Goal: Information Seeking & Learning: Learn about a topic

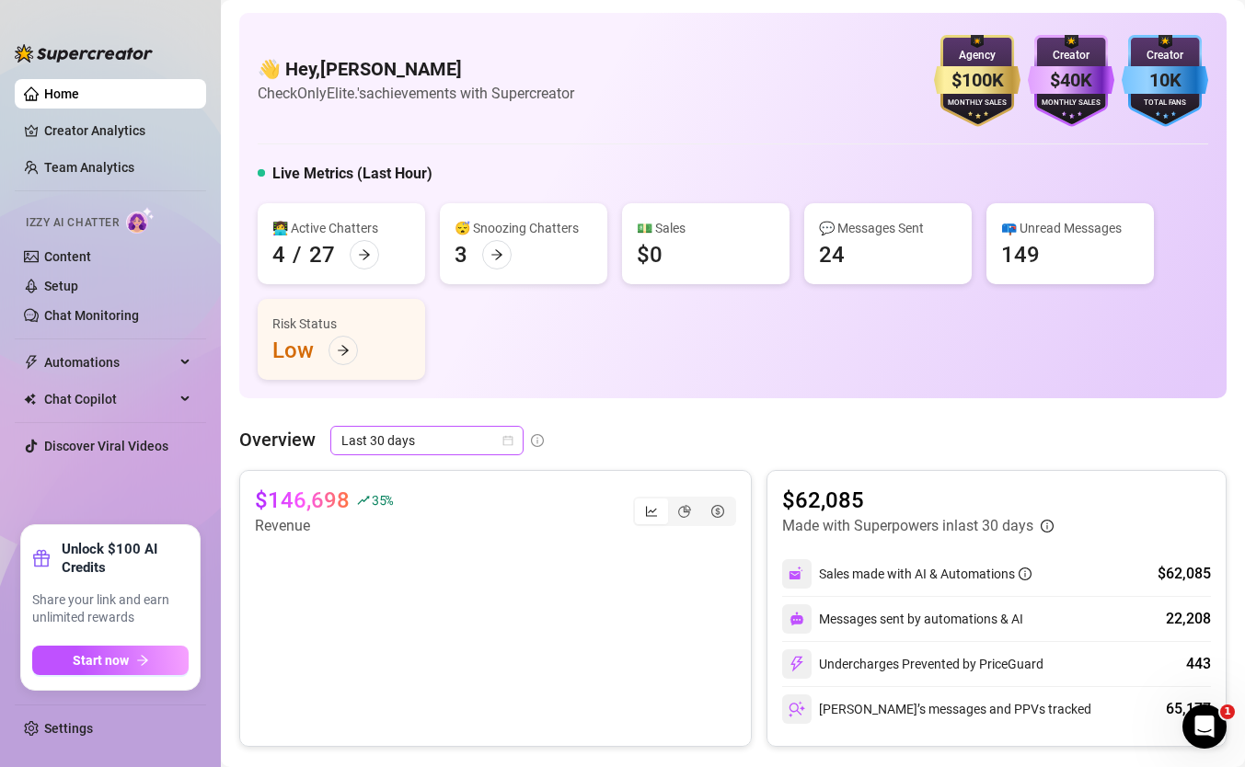
click at [365, 427] on span "Last 30 days" at bounding box center [426, 441] width 171 height 28
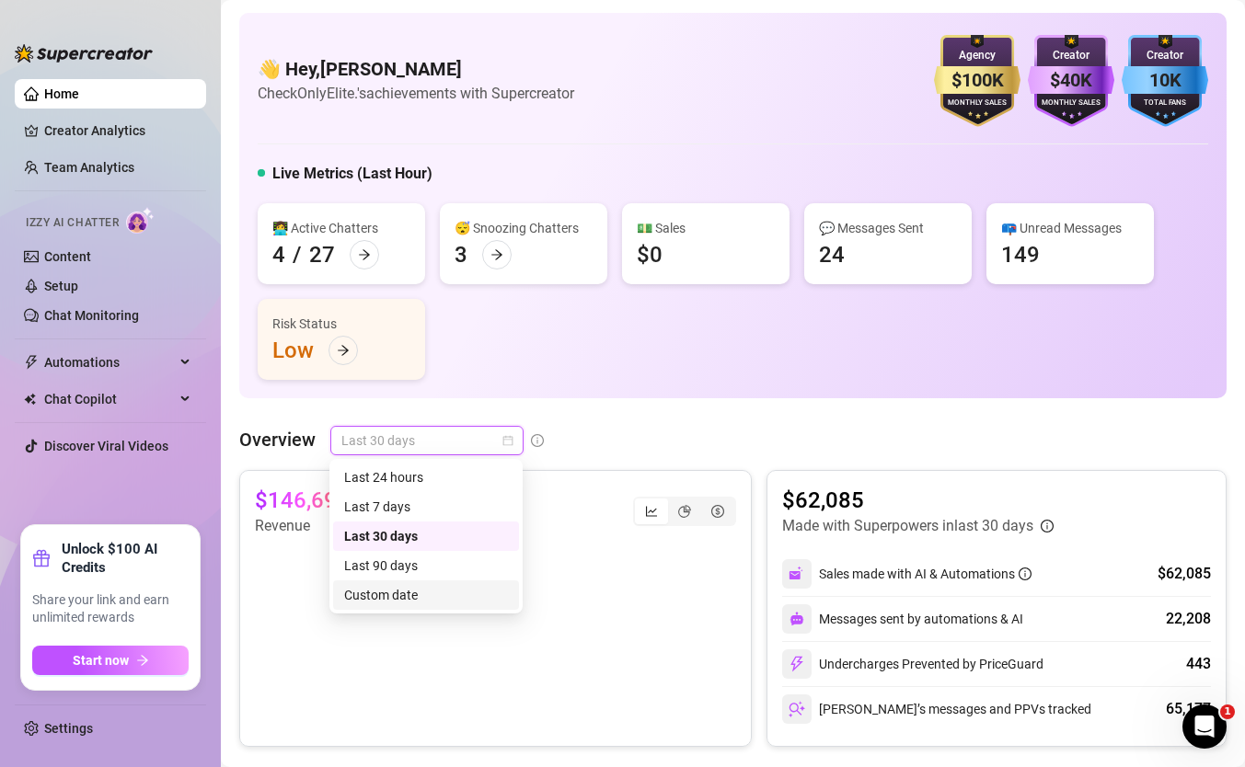
click at [398, 596] on div "Custom date" at bounding box center [426, 595] width 164 height 20
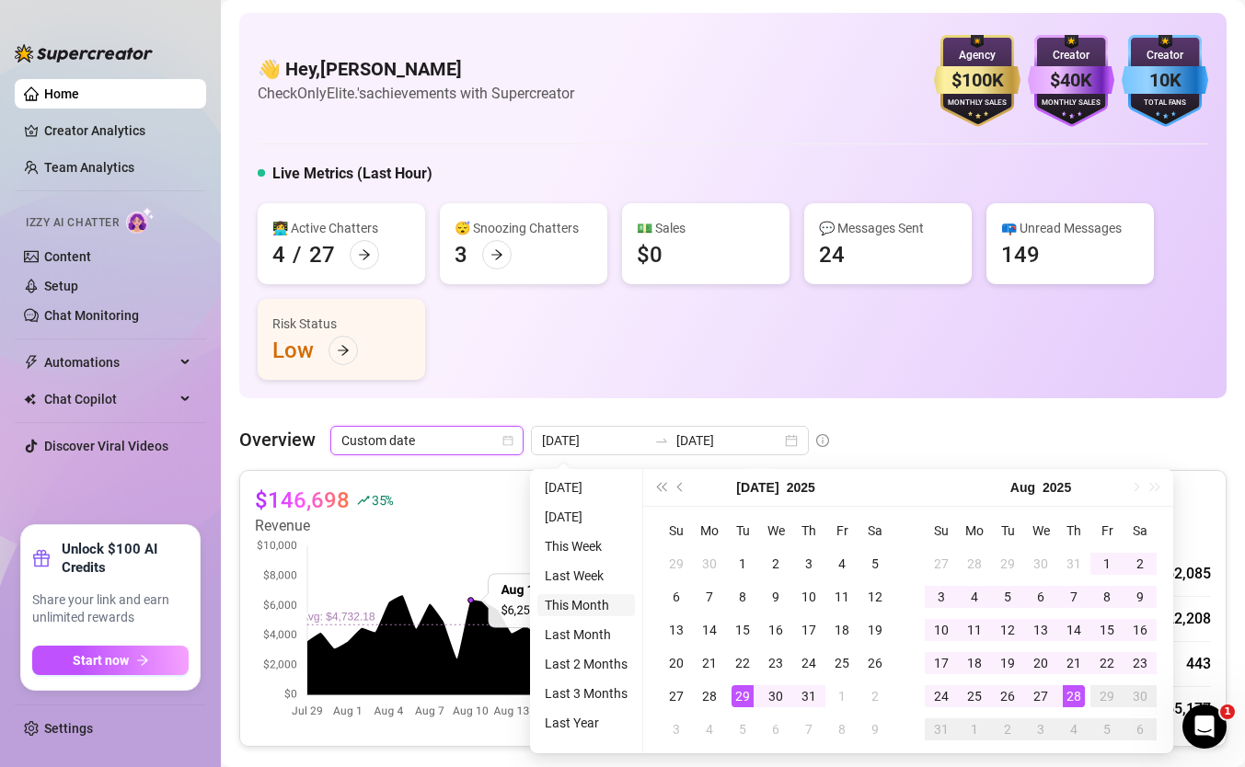
type input "[DATE]"
click at [560, 605] on li "This Month" at bounding box center [586, 605] width 98 height 22
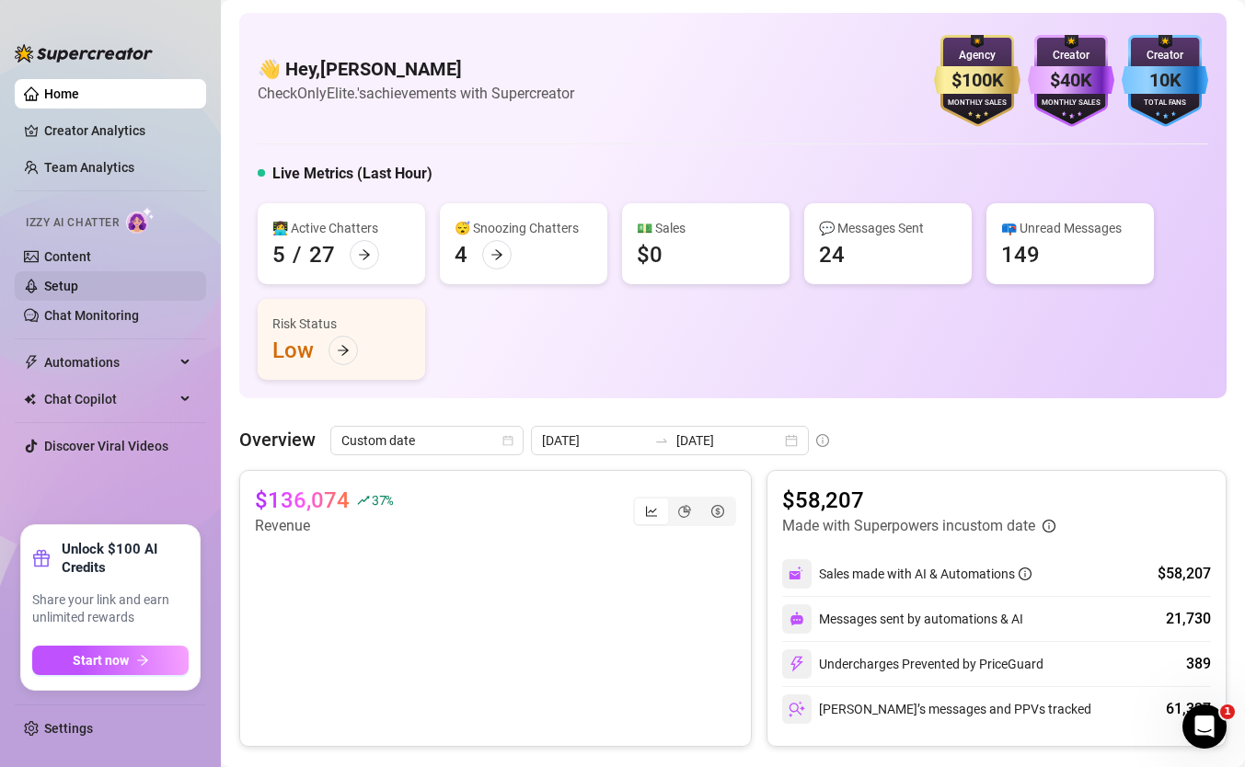
click at [78, 294] on link "Setup" at bounding box center [61, 286] width 34 height 15
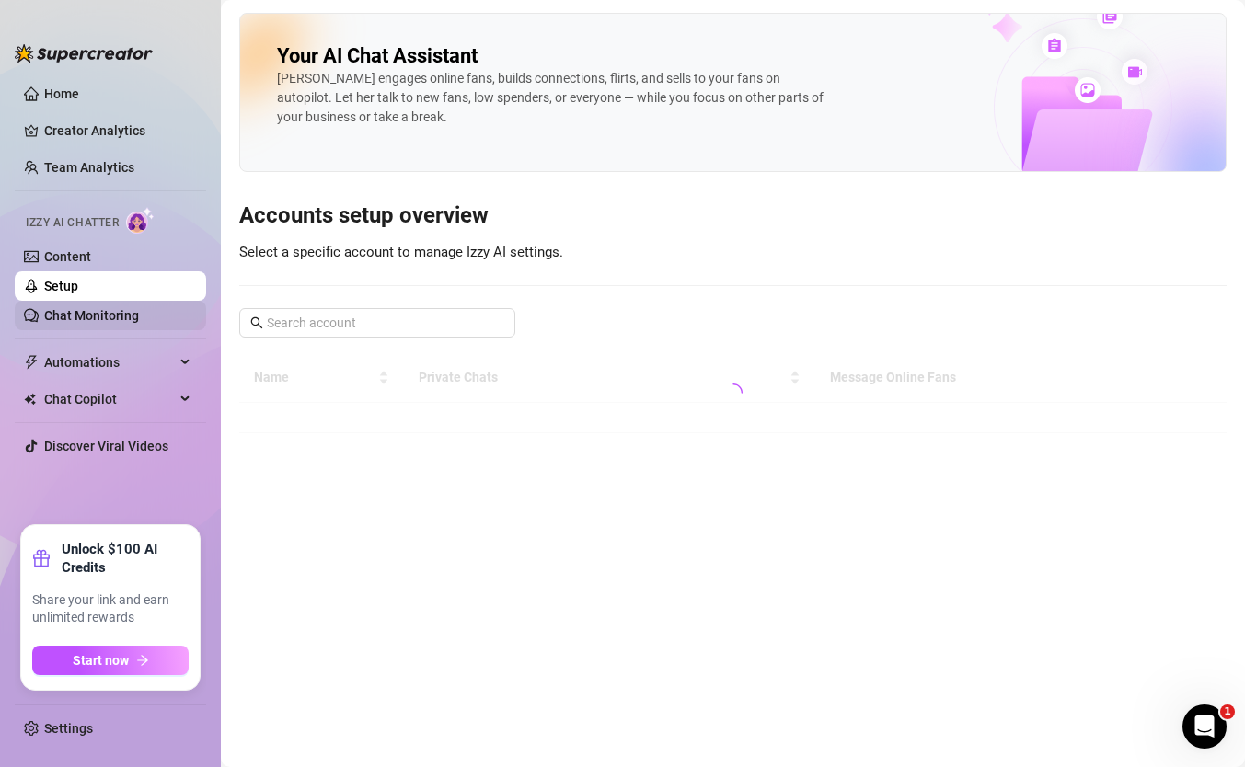
click at [118, 312] on link "Chat Monitoring" at bounding box center [91, 315] width 95 height 15
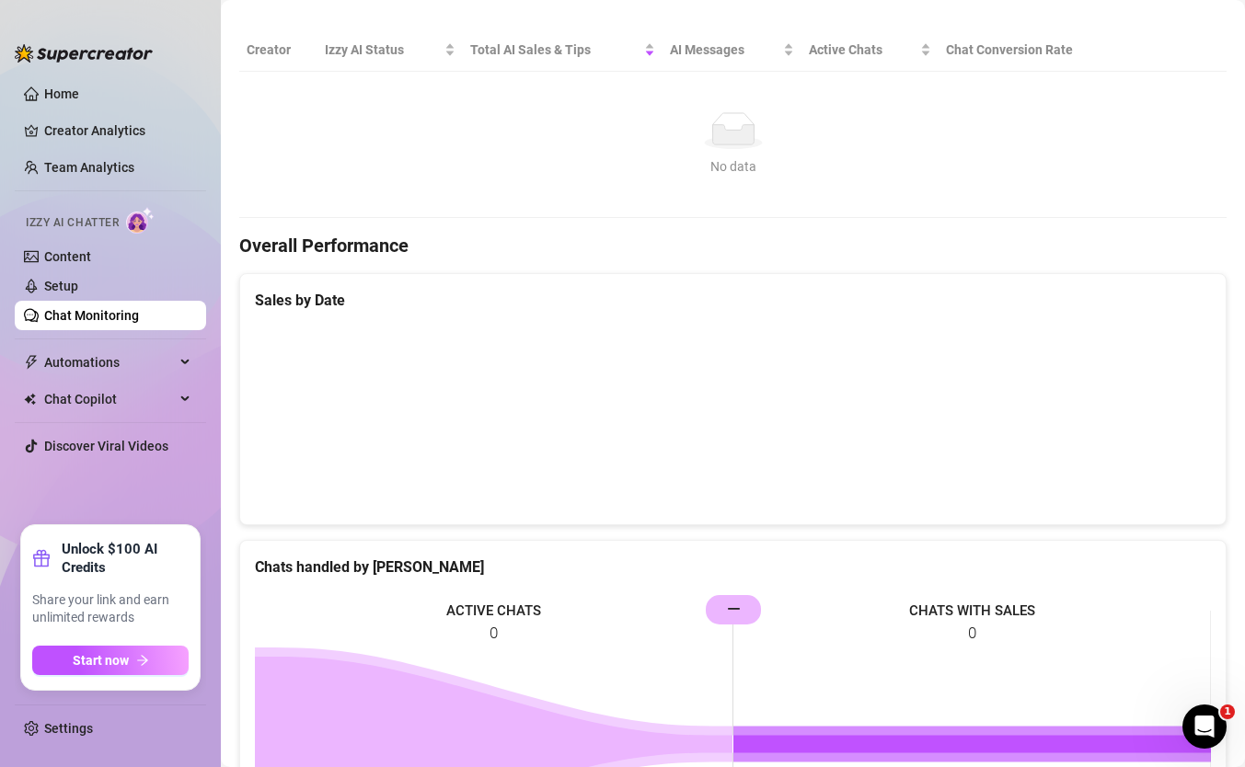
scroll to position [621, 0]
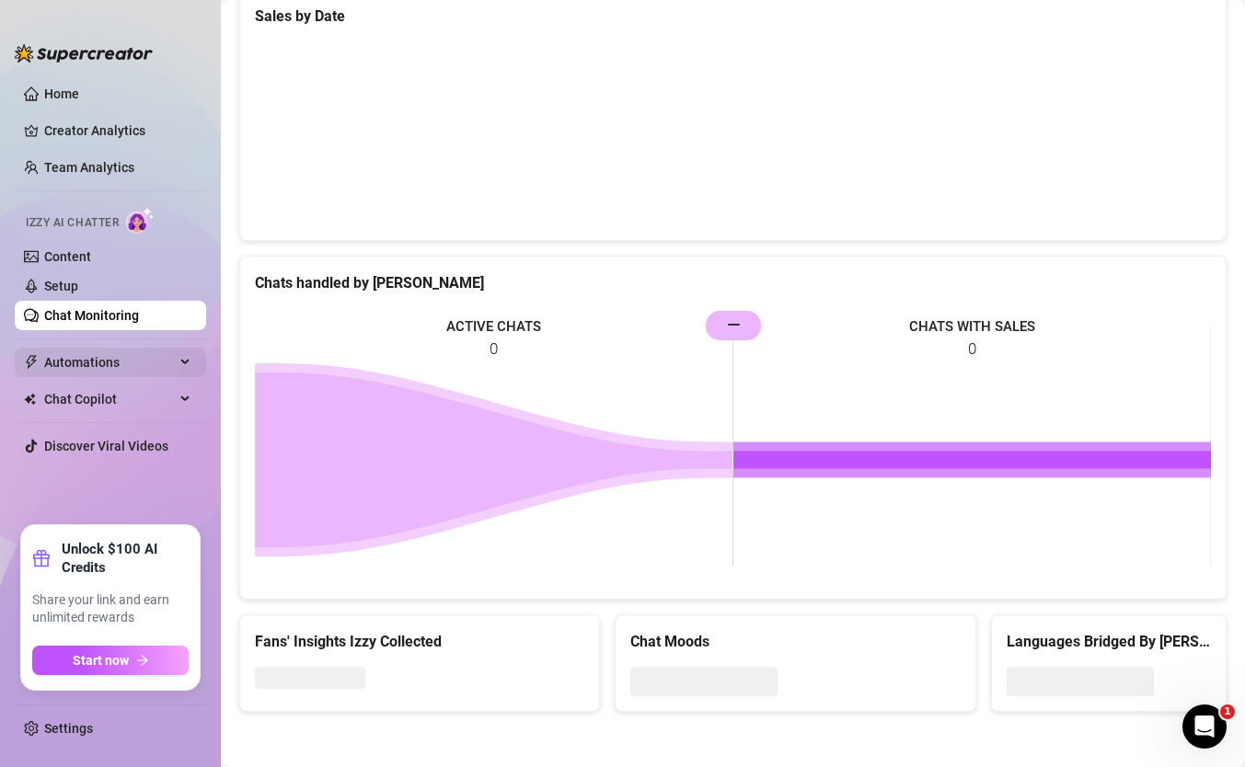
click at [86, 351] on span "Automations" at bounding box center [109, 362] width 131 height 29
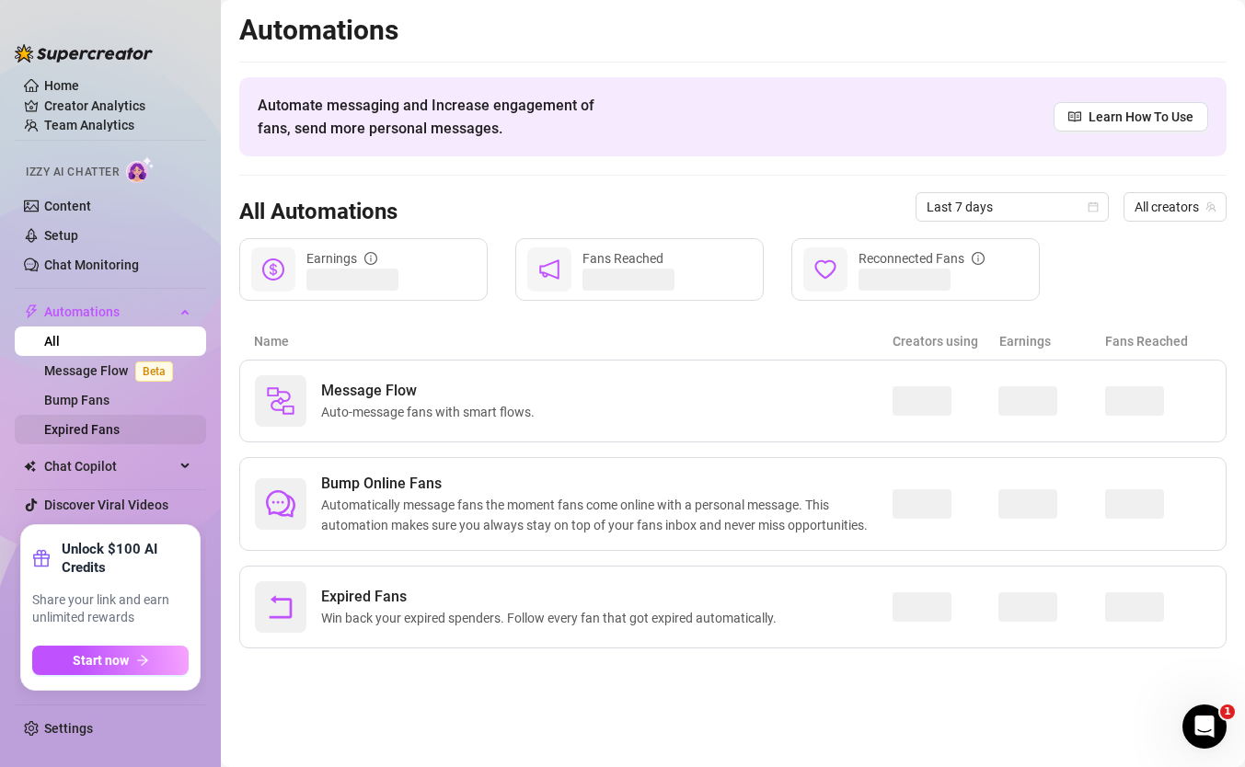
click at [120, 428] on link "Expired Fans" at bounding box center [81, 429] width 75 height 15
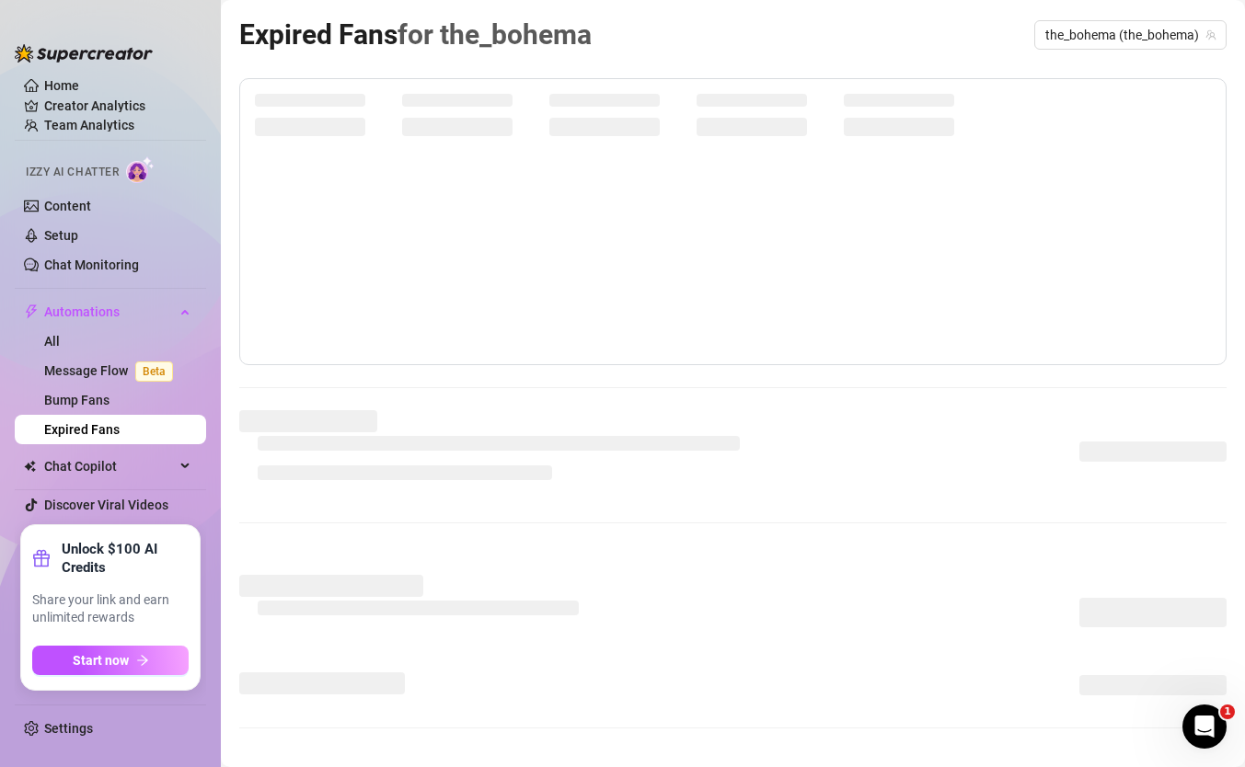
click at [90, 136] on ul "Home Creator Analytics Team Analytics Izzy AI Chatter Content Setup Chat Monito…" at bounding box center [110, 295] width 191 height 446
click at [90, 127] on link "Team Analytics" at bounding box center [89, 125] width 90 height 15
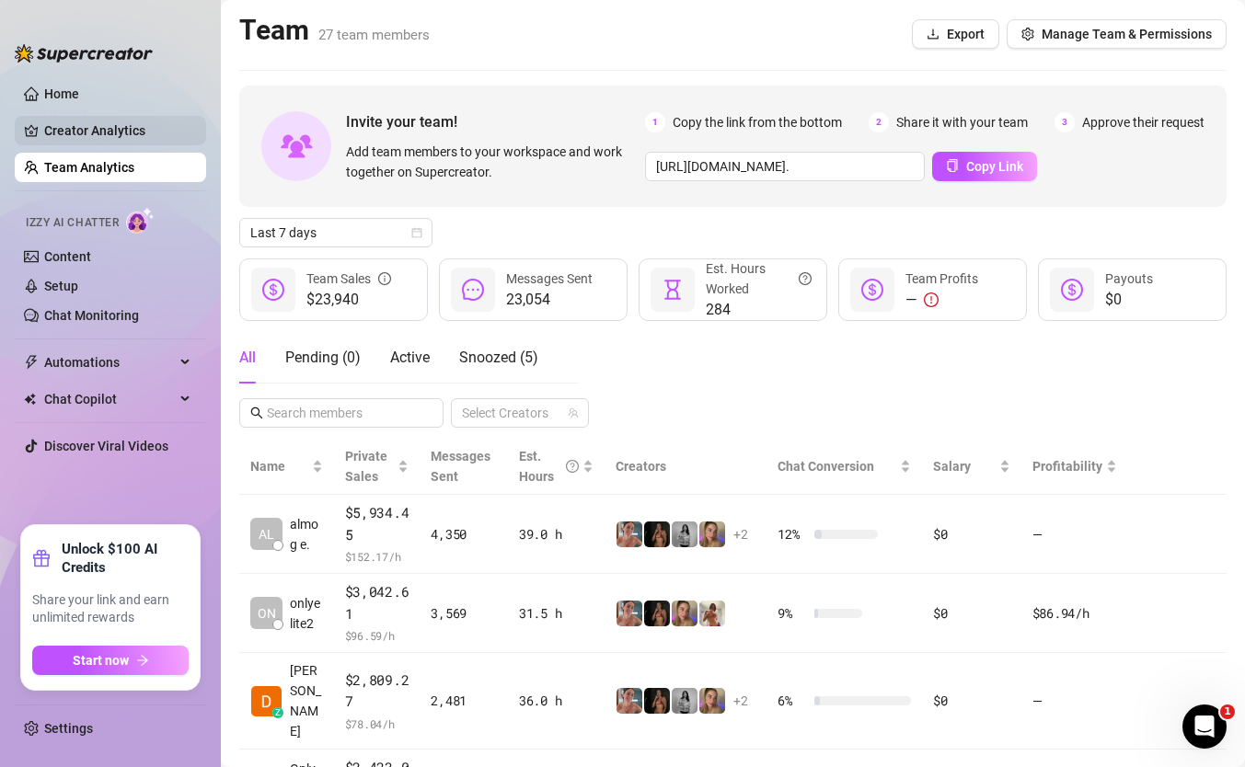
click at [63, 139] on link "Creator Analytics" at bounding box center [117, 130] width 147 height 29
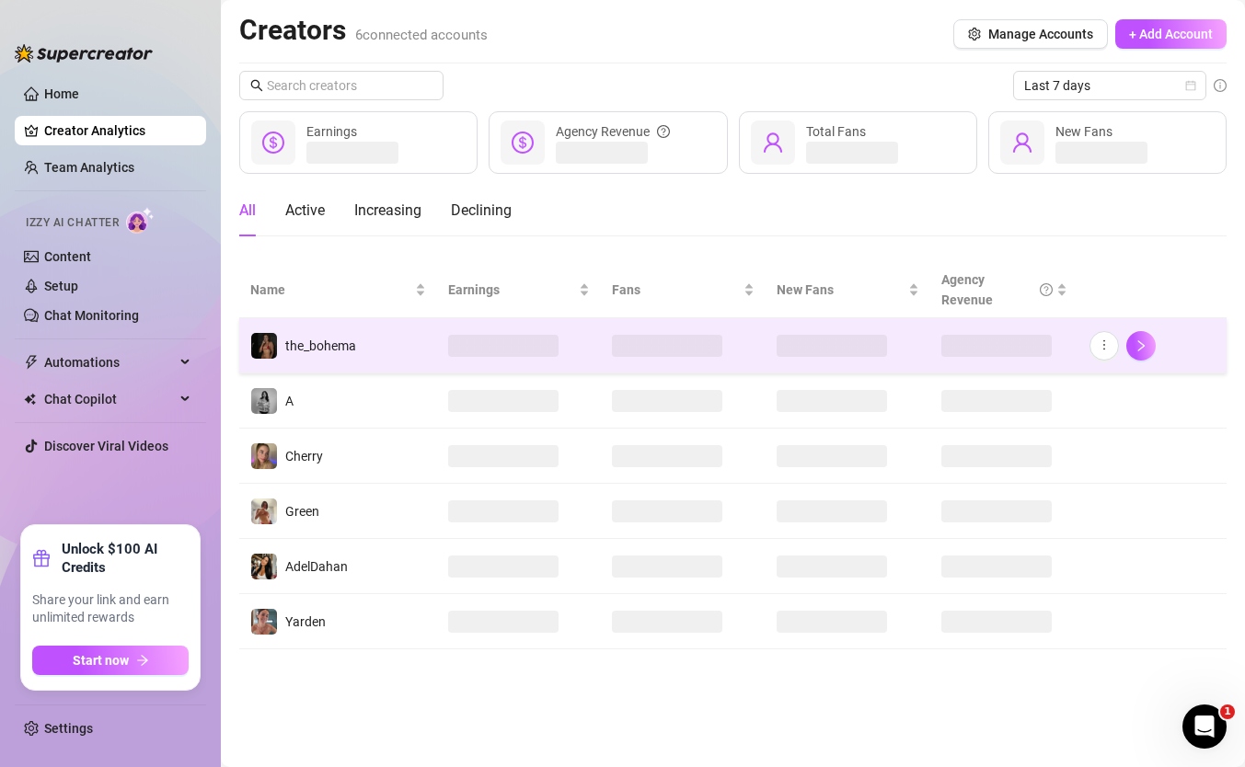
click at [360, 348] on td "the_bohema" at bounding box center [338, 345] width 198 height 55
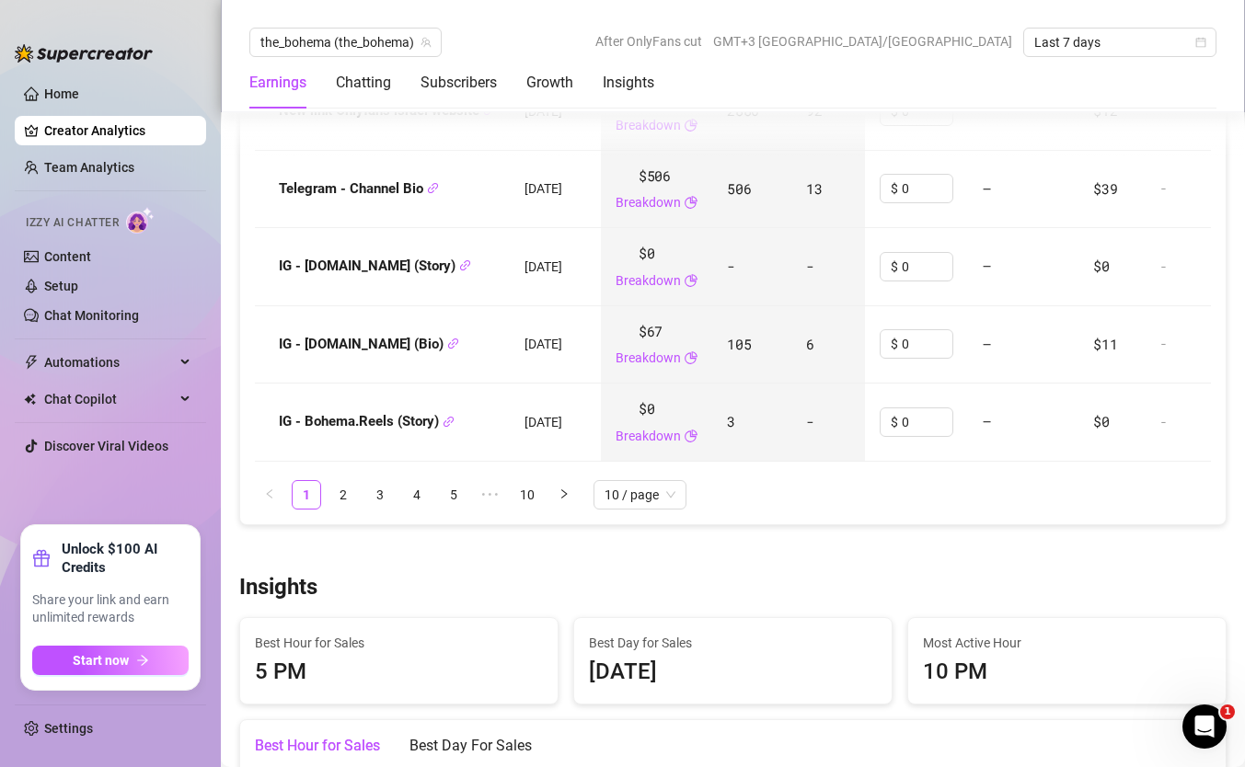
scroll to position [2858, 0]
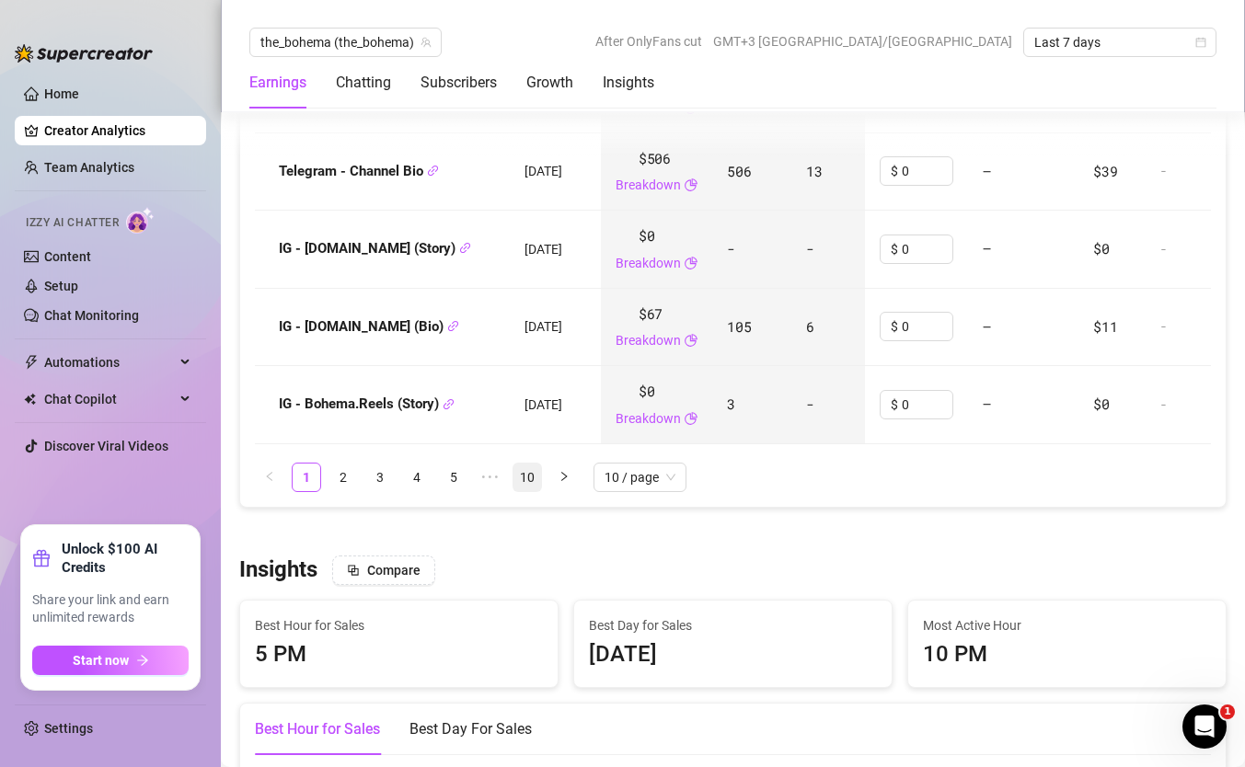
click at [527, 483] on link "10" at bounding box center [527, 478] width 28 height 28
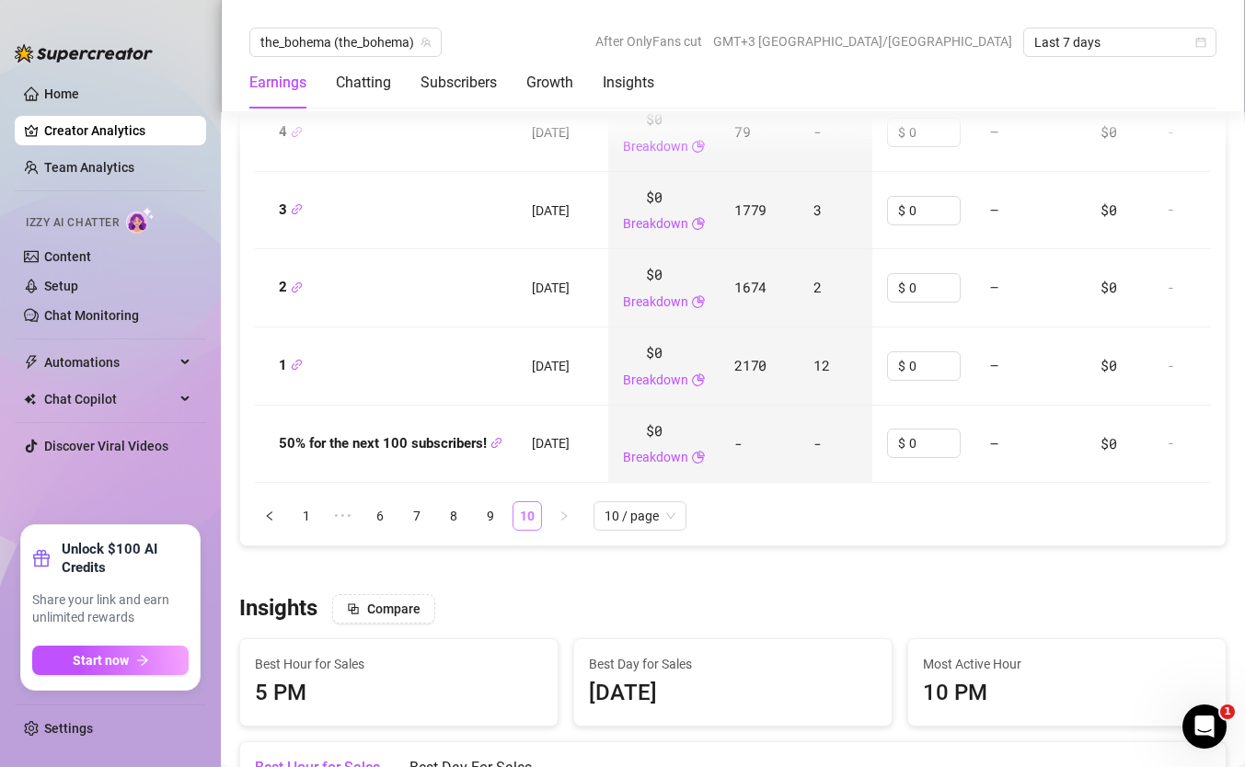
scroll to position [2590, 0]
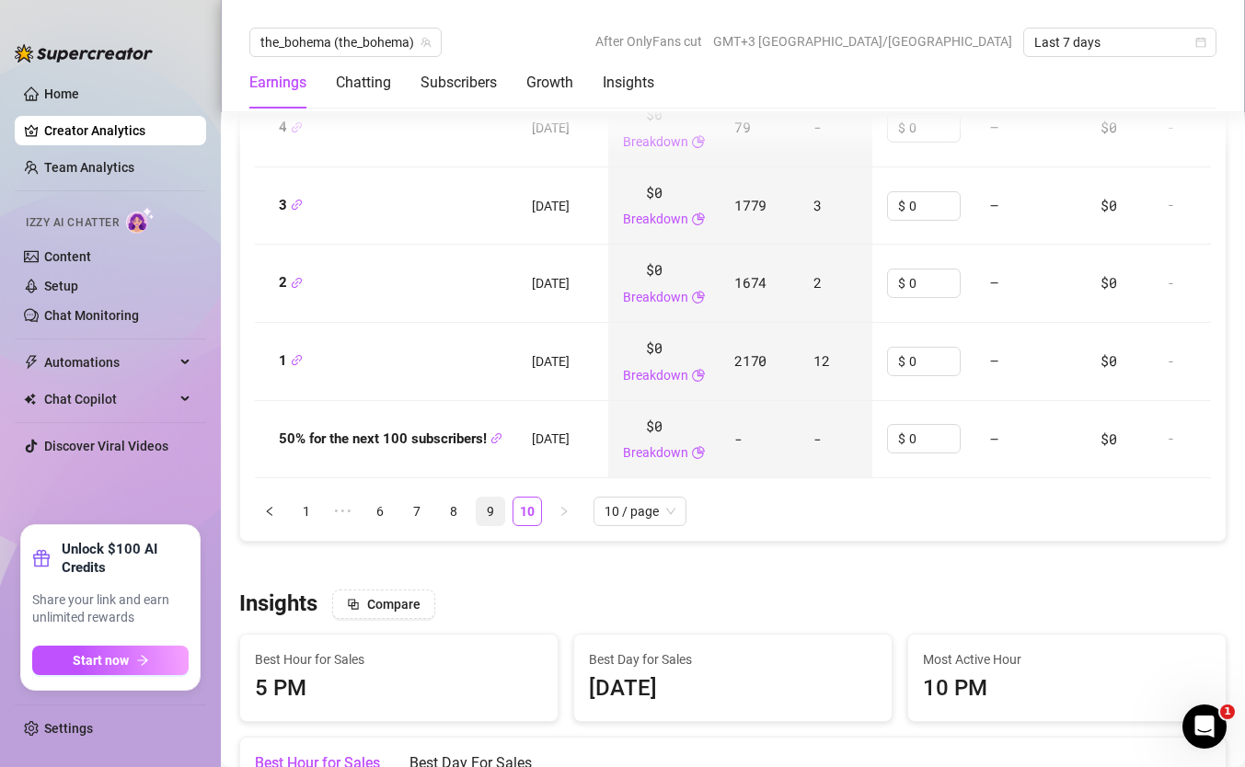
click at [490, 514] on link "9" at bounding box center [491, 512] width 28 height 28
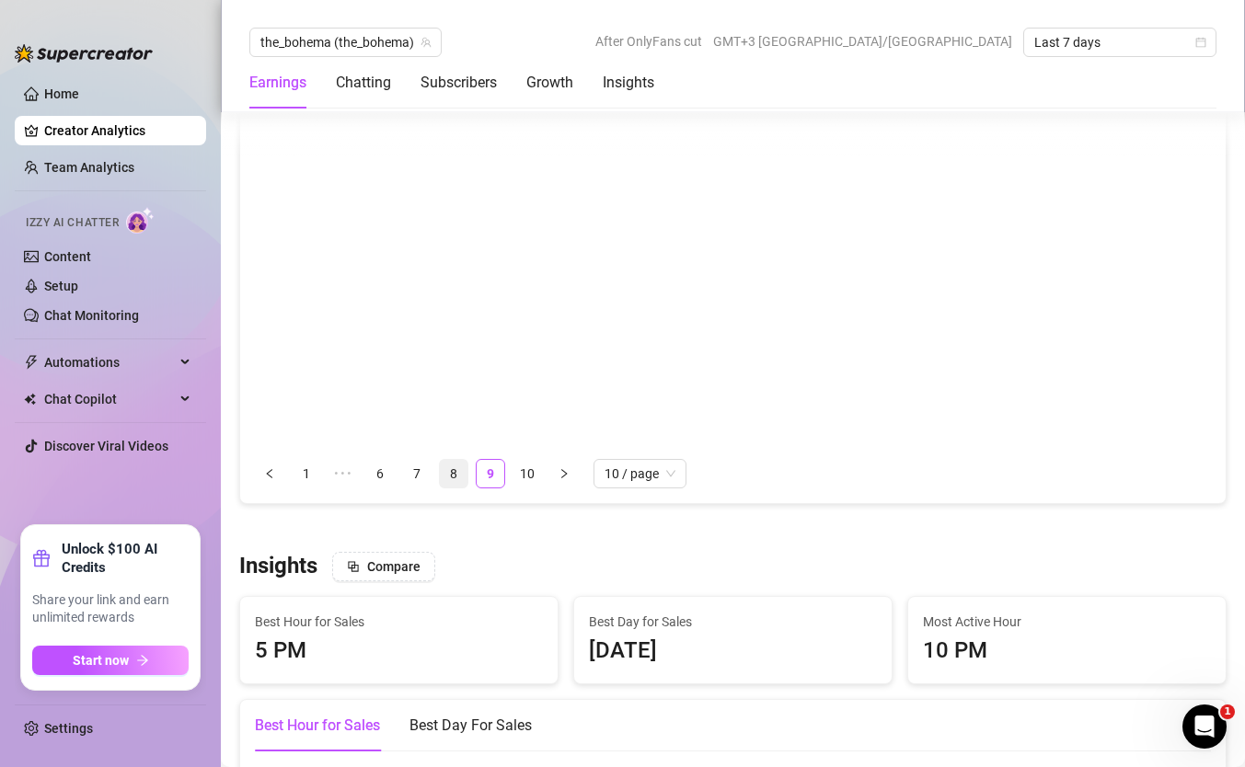
click at [458, 468] on div "Name Created Revenue Clicks Subs Promo Cost Fan Acquisition Cost Avg LTV ROI Sc…" at bounding box center [733, 166] width 956 height 646
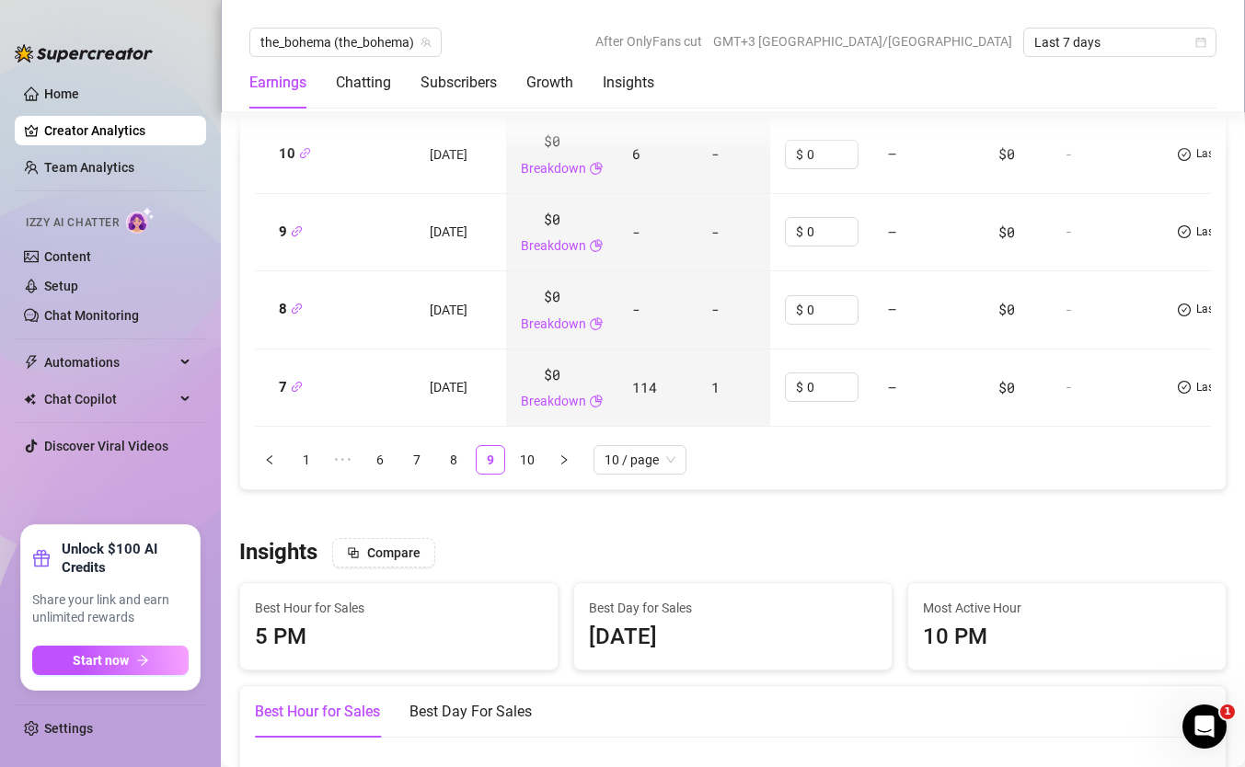
scroll to position [2949, 0]
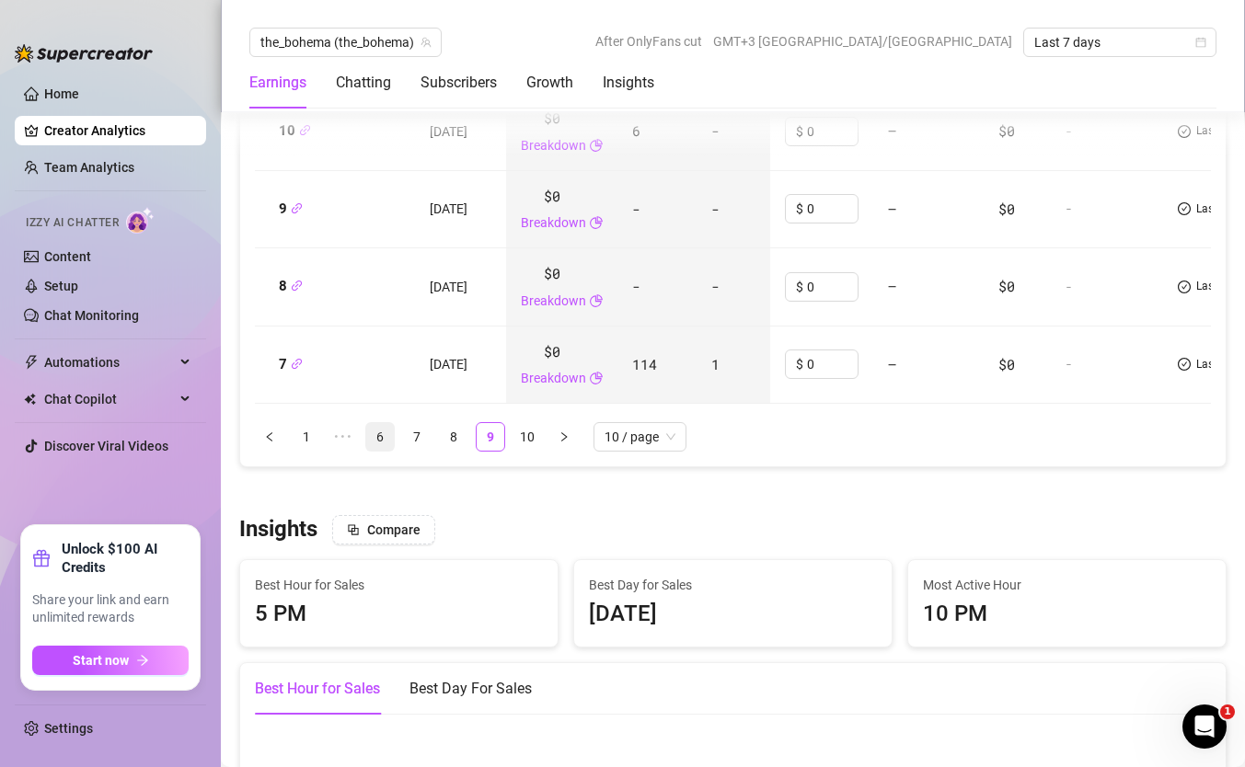
click at [382, 444] on link "6" at bounding box center [380, 437] width 28 height 28
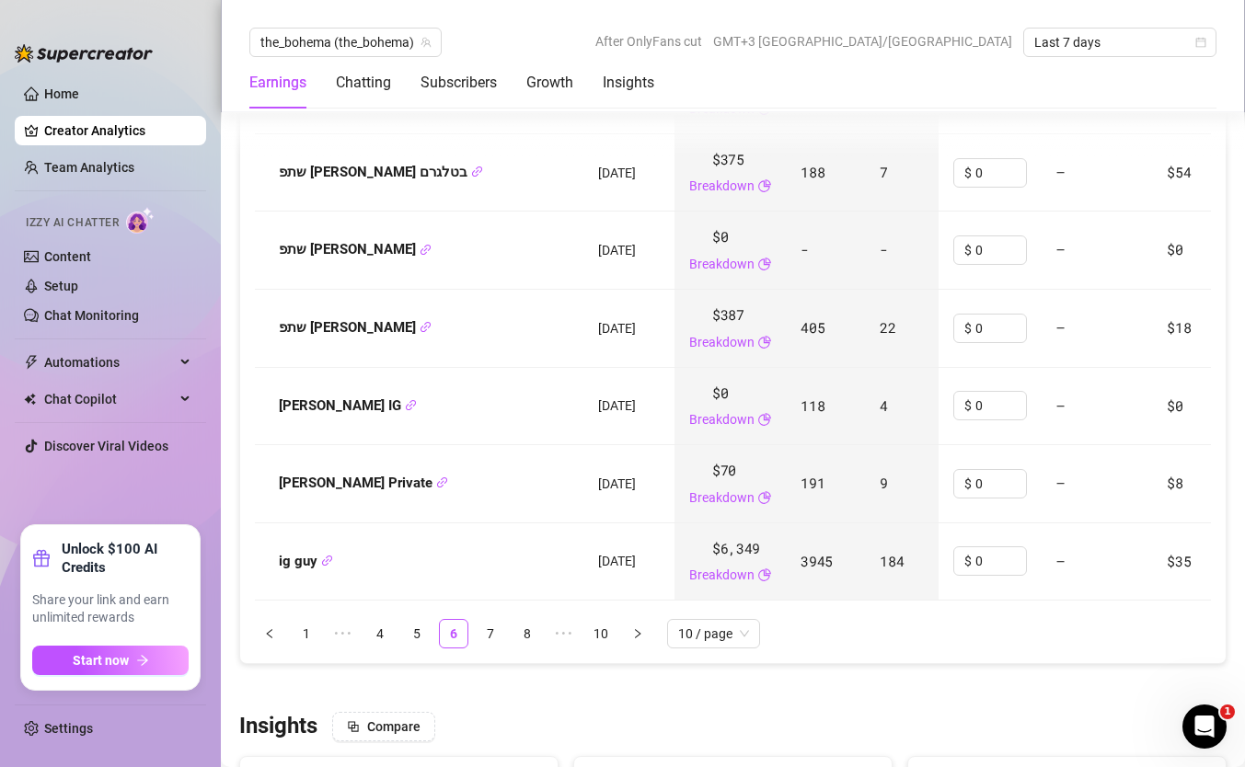
scroll to position [2772, 0]
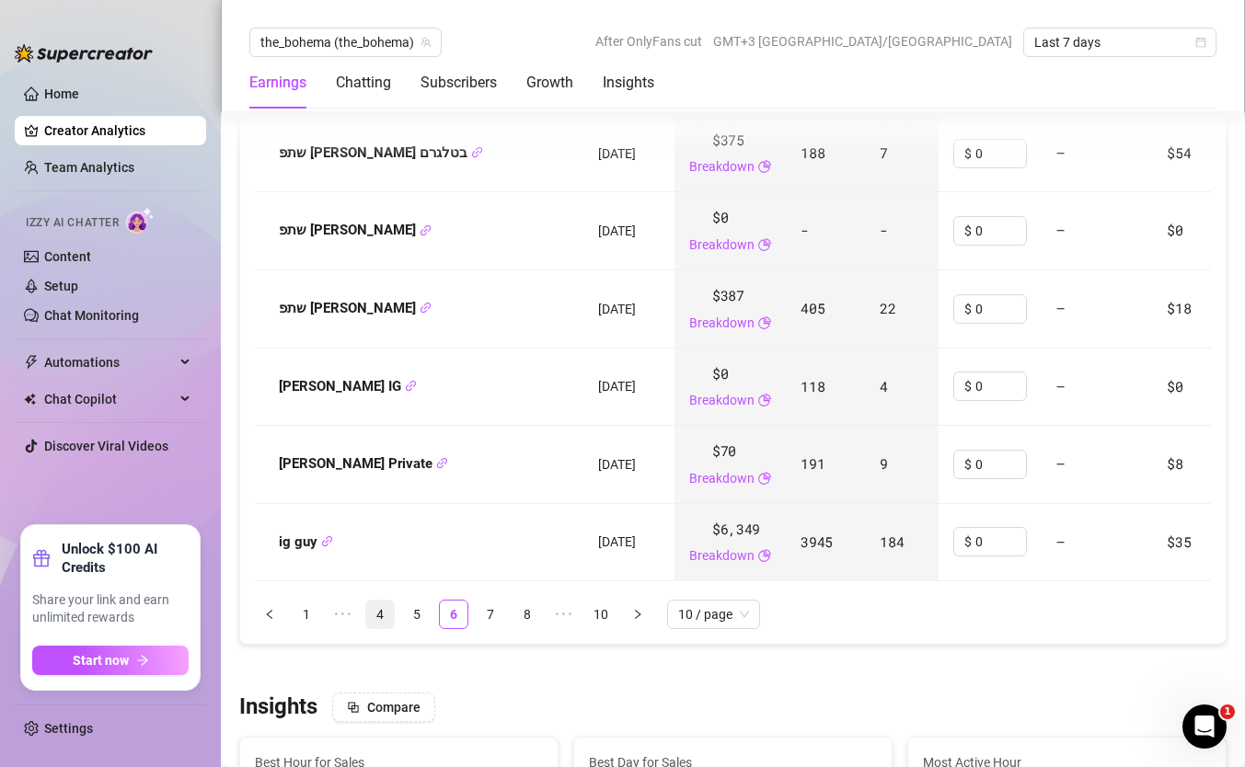
click at [382, 618] on link "4" at bounding box center [380, 615] width 28 height 28
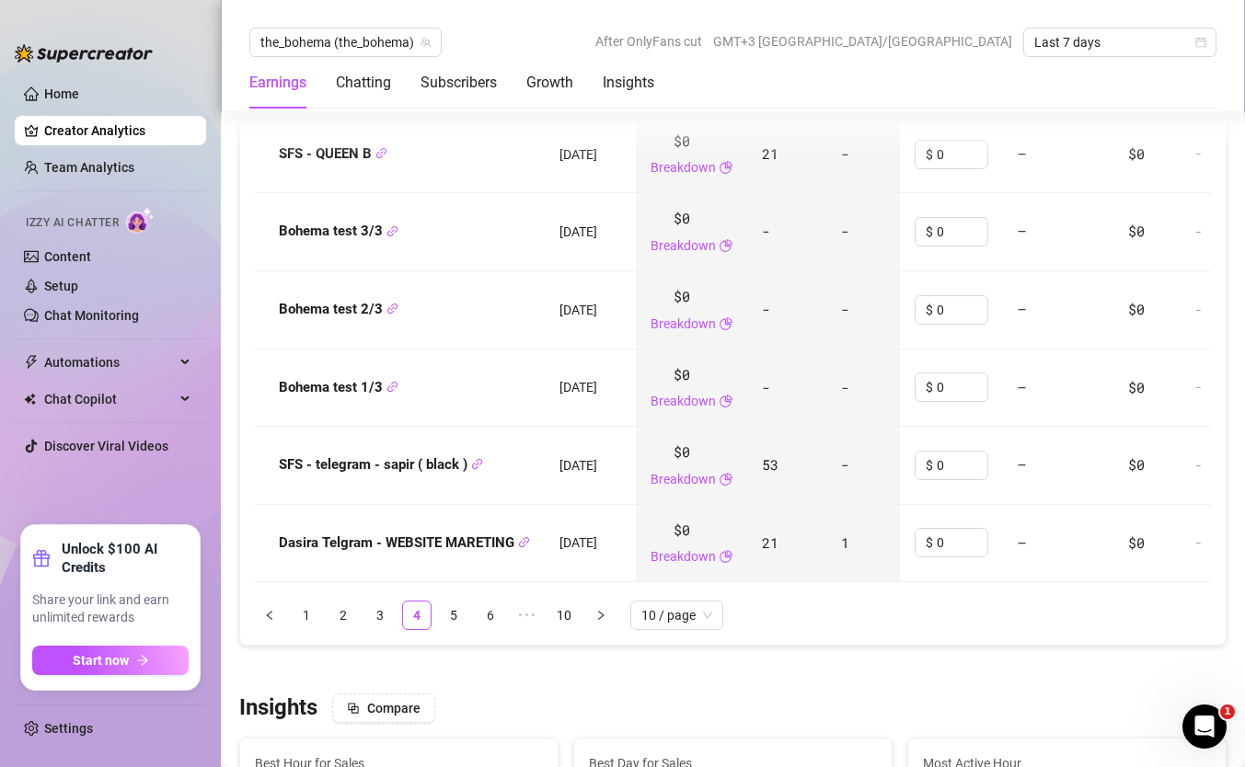
scroll to position [2753, 0]
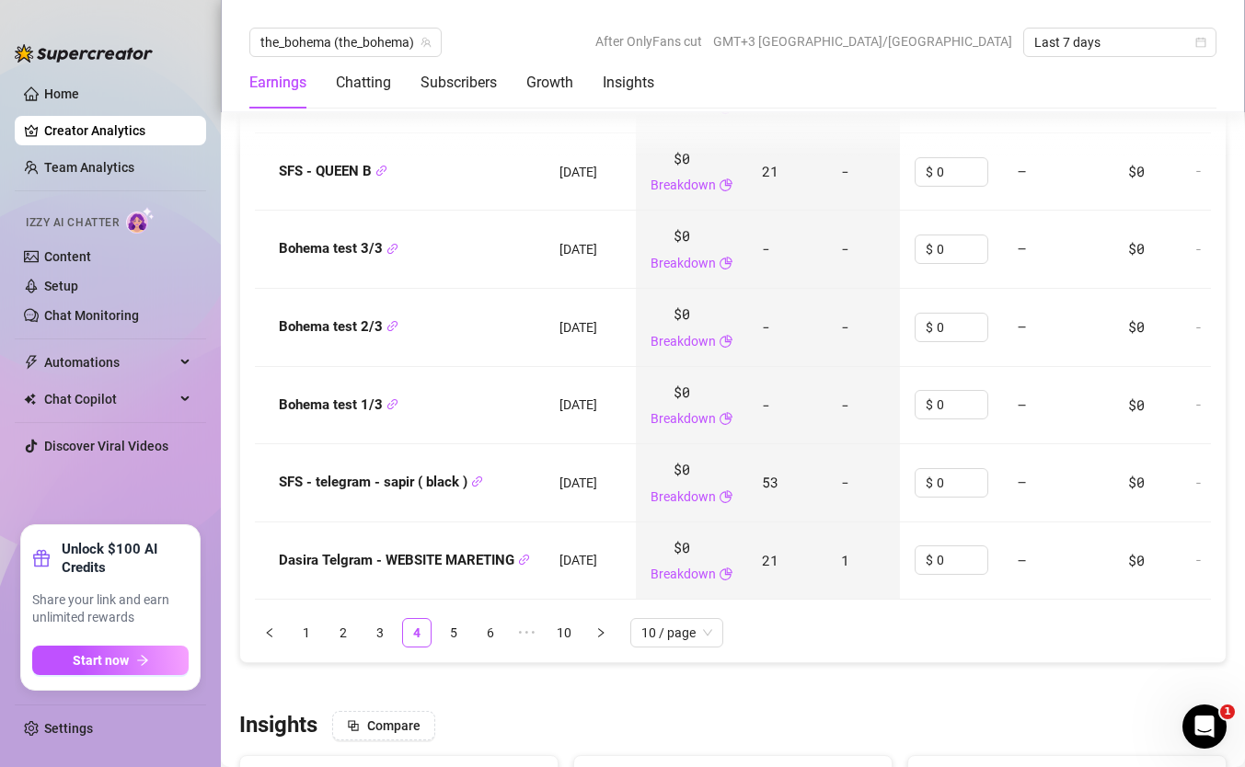
click at [455, 572] on span "Dasira Telgram - WEBSITE MARETING" at bounding box center [404, 561] width 251 height 22
click at [386, 631] on link "3" at bounding box center [380, 633] width 28 height 28
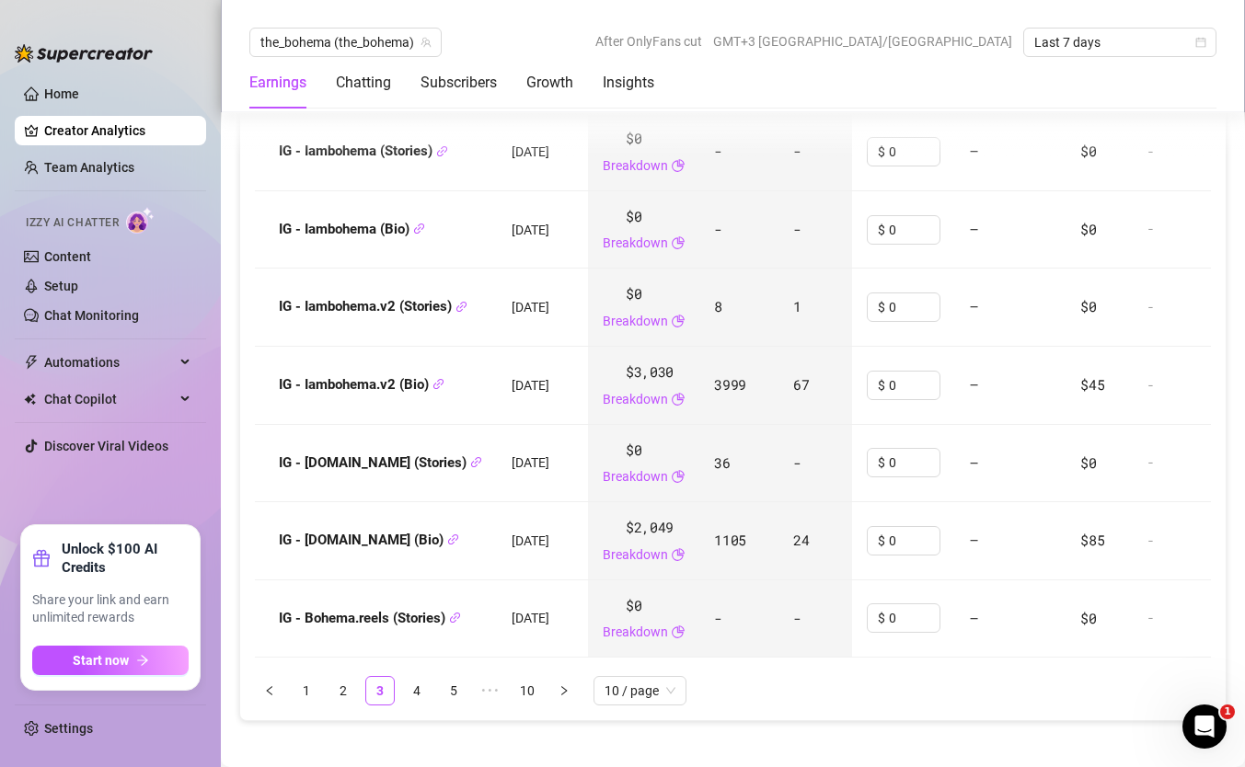
scroll to position [2707, 0]
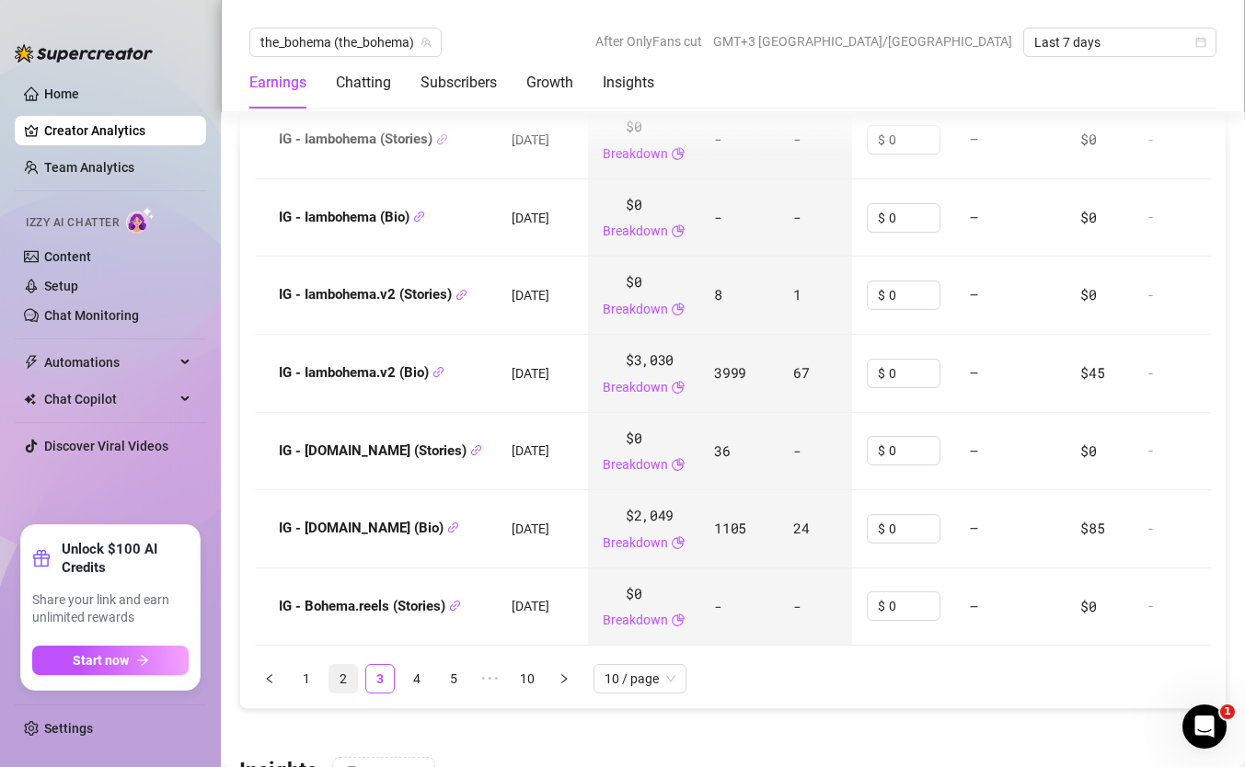
click at [348, 686] on link "2" at bounding box center [343, 679] width 28 height 28
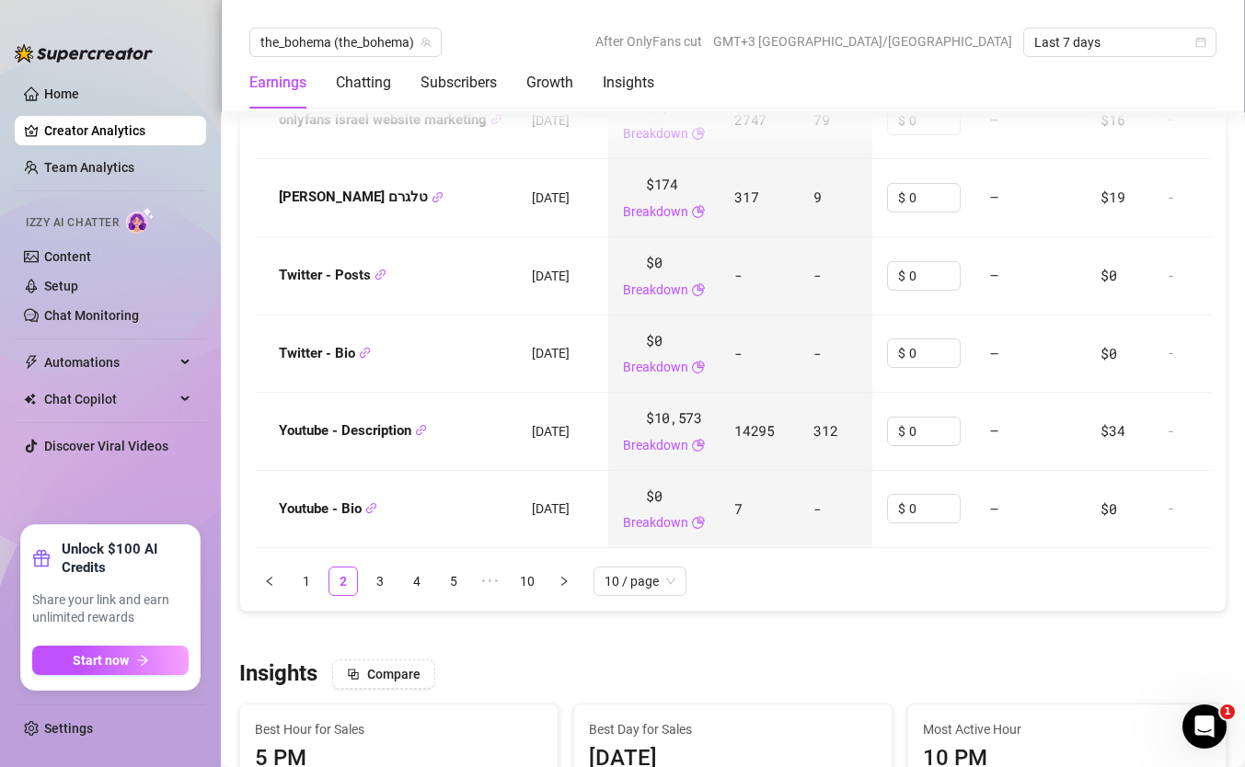
scroll to position [2806, 0]
click at [321, 585] on ul "1 2 3 4 5 ••• 10 10 / page" at bounding box center [733, 580] width 956 height 29
click at [306, 585] on link "1" at bounding box center [307, 581] width 28 height 28
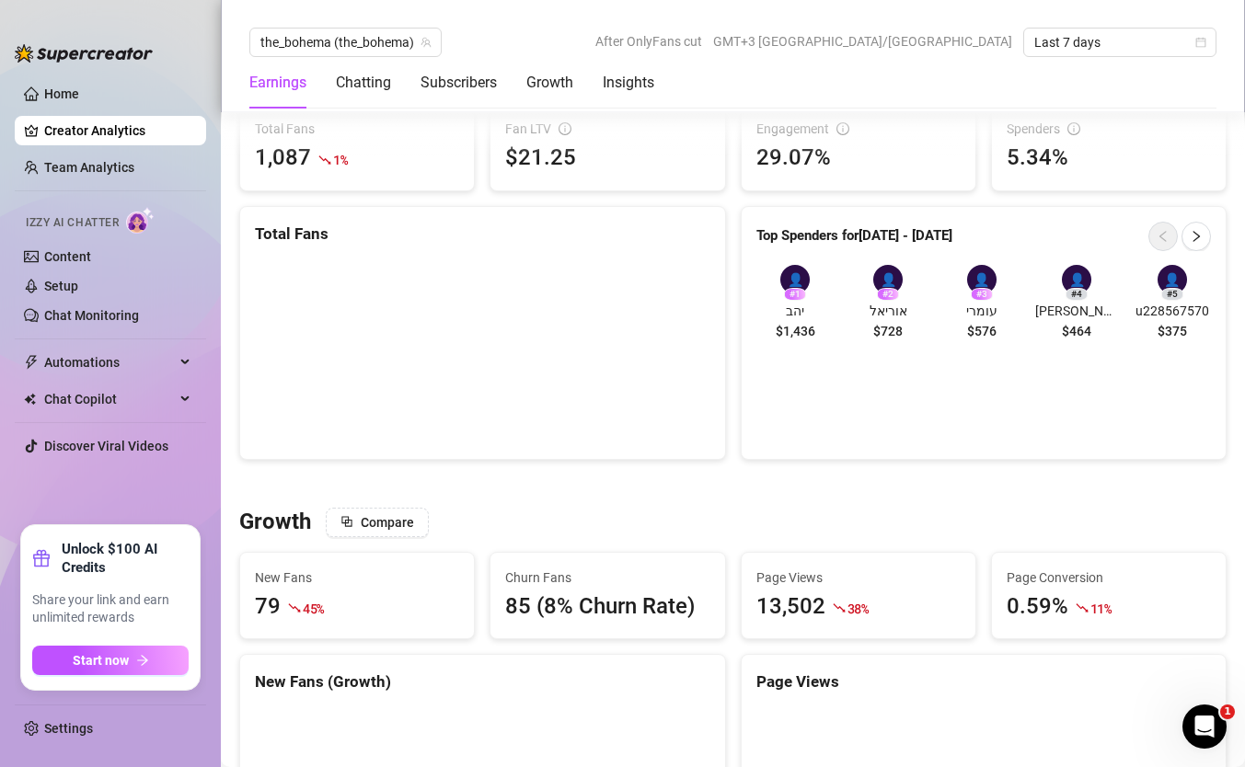
scroll to position [1422, 0]
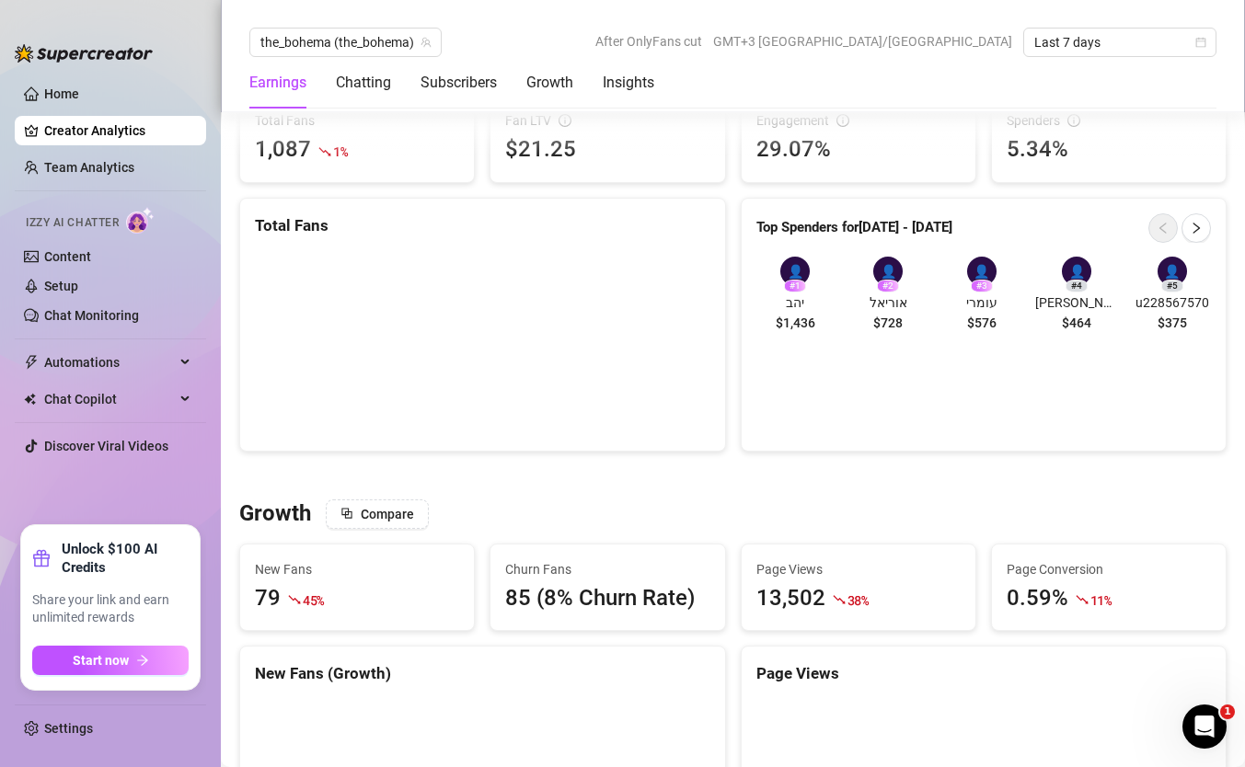
click at [601, 46] on div "the_bohema (the_bohema) After OnlyFans cut GMT+3 [GEOGRAPHIC_DATA]/[GEOGRAPHIC_…" at bounding box center [732, 42] width 967 height 29
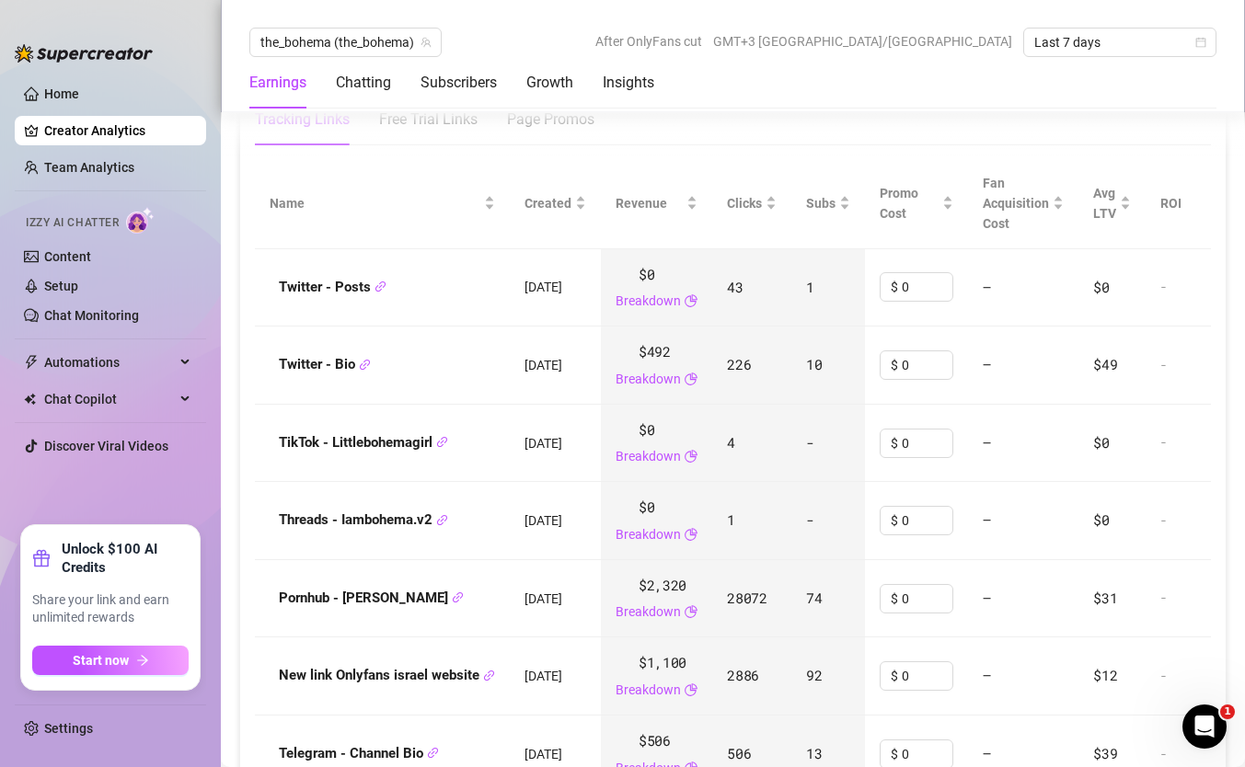
scroll to position [2704, 0]
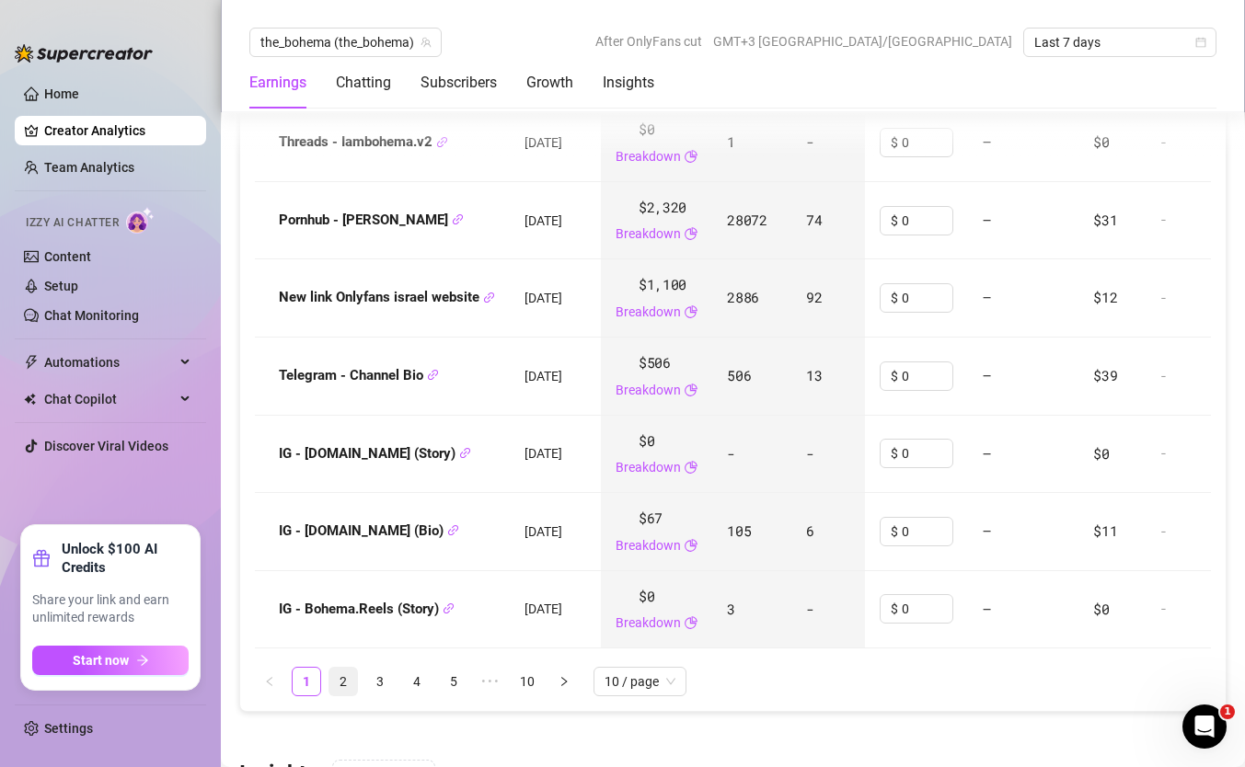
click at [338, 683] on link "2" at bounding box center [343, 682] width 28 height 28
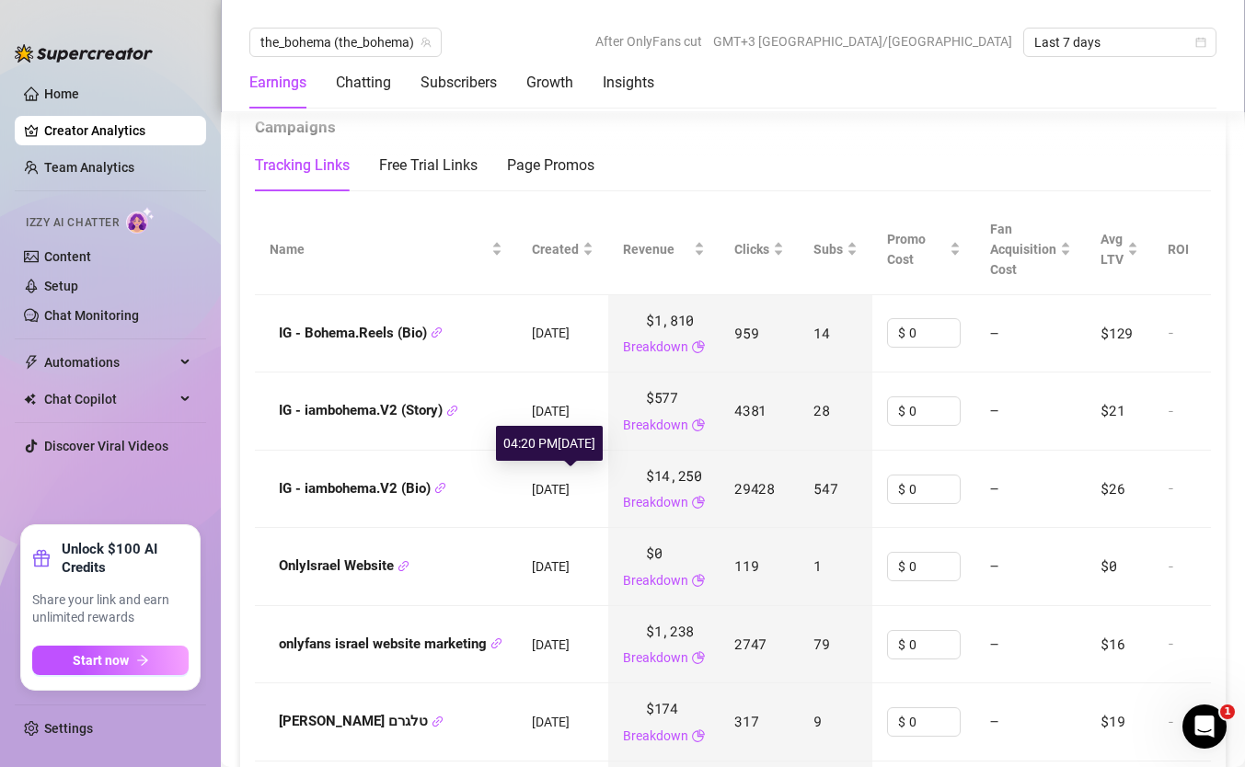
scroll to position [2276, 0]
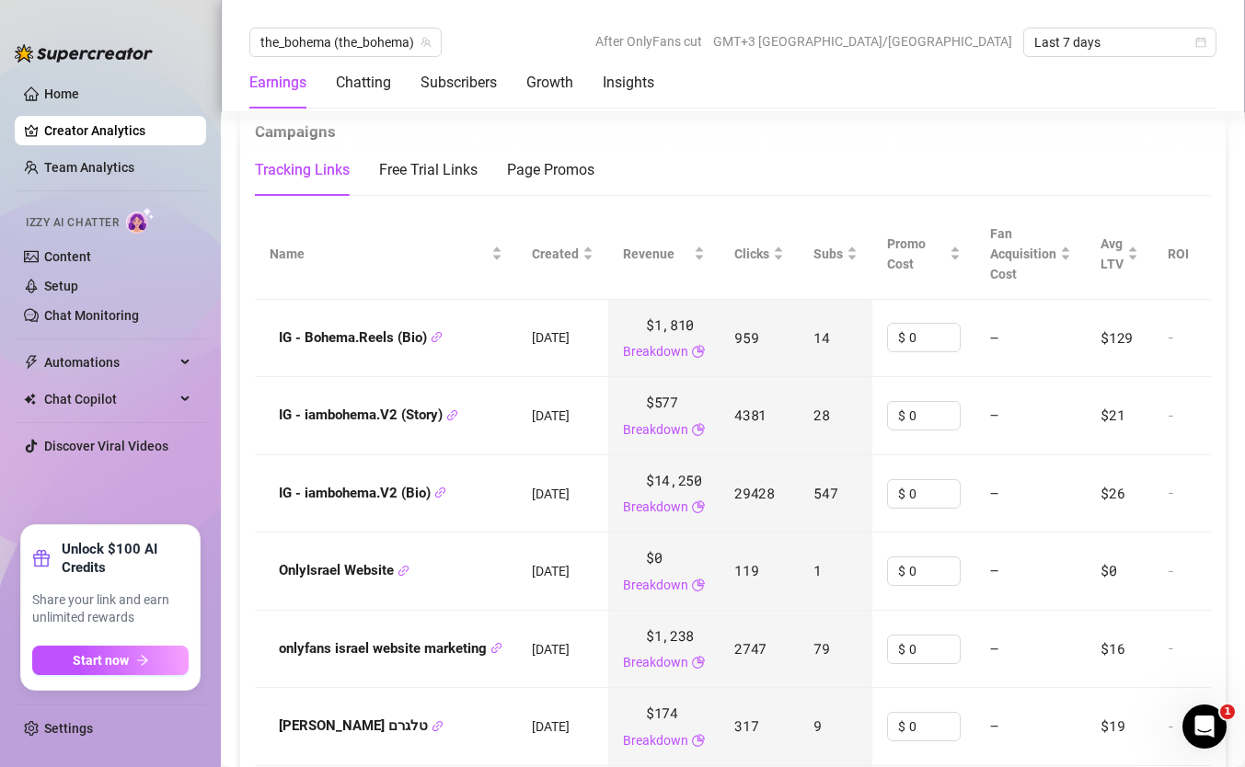
click at [424, 344] on strong "IG - Bohema.Reels (Bio)" at bounding box center [361, 337] width 164 height 17
click at [389, 368] on td "IG - Bohema.Reels (Bio)" at bounding box center [386, 339] width 262 height 78
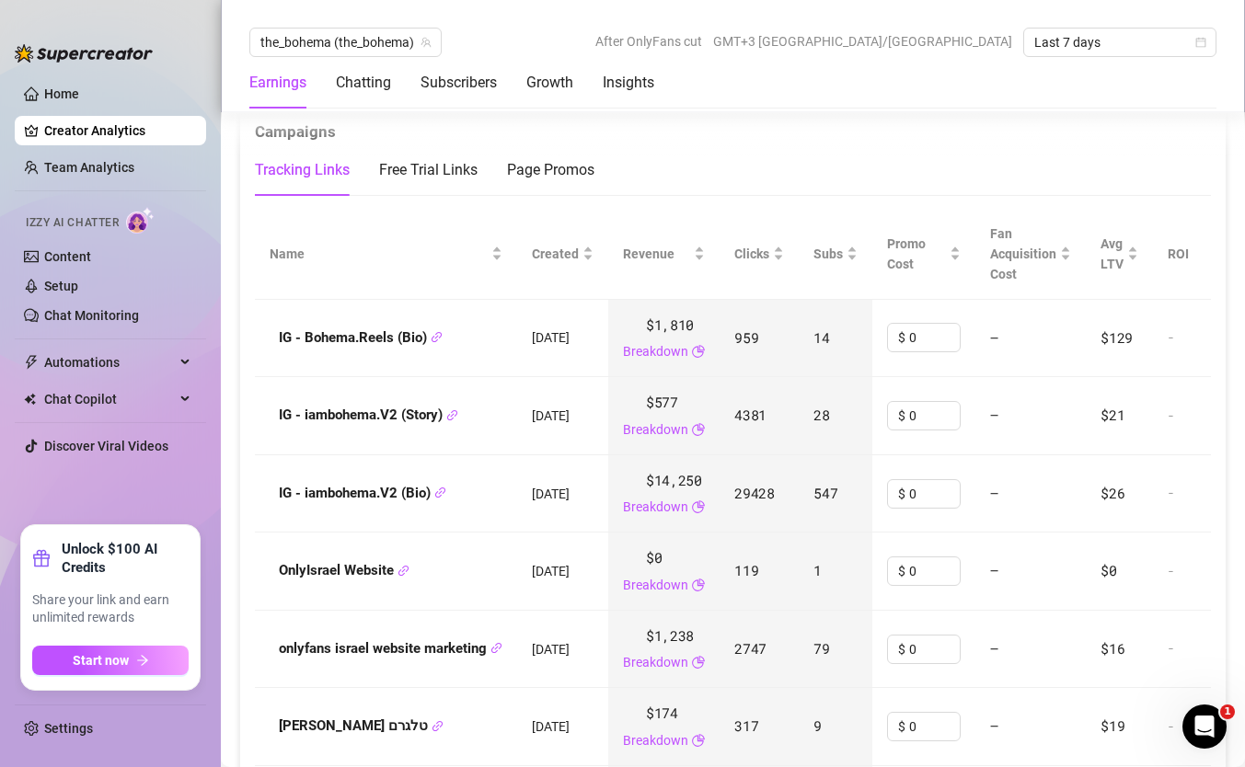
click at [406, 423] on strong "IG - iambohema.V2 (Story)" at bounding box center [368, 415] width 179 height 17
click at [383, 346] on strong "IG - Bohema.Reels (Bio)" at bounding box center [361, 337] width 164 height 17
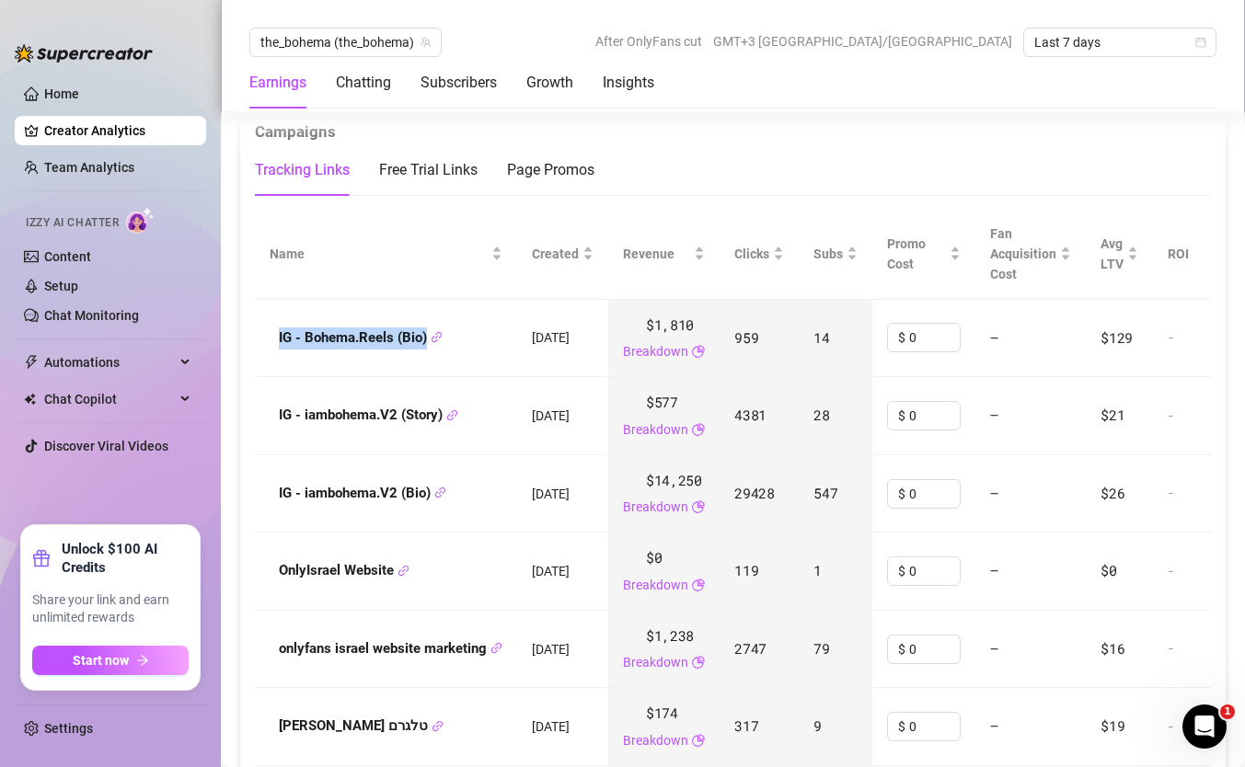
click at [383, 346] on strong "IG - Bohema.Reels (Bio)" at bounding box center [361, 337] width 164 height 17
click at [374, 303] on td "IG - Bohema.Reels (Bio)" at bounding box center [386, 339] width 262 height 78
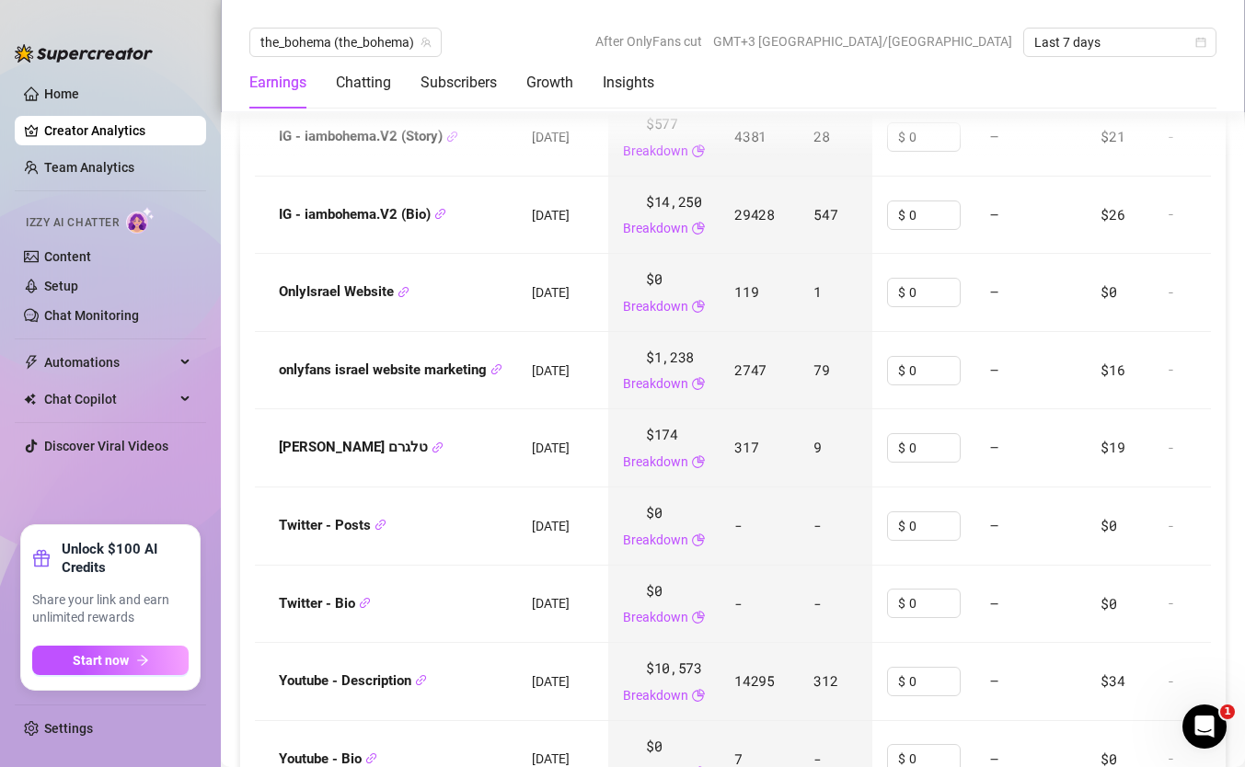
scroll to position [2553, 0]
click at [377, 199] on td "IG - iambohema.V2 (Bio)" at bounding box center [386, 218] width 262 height 78
click at [377, 215] on strong "IG - iambohema.V2 (Bio)" at bounding box center [362, 216] width 167 height 17
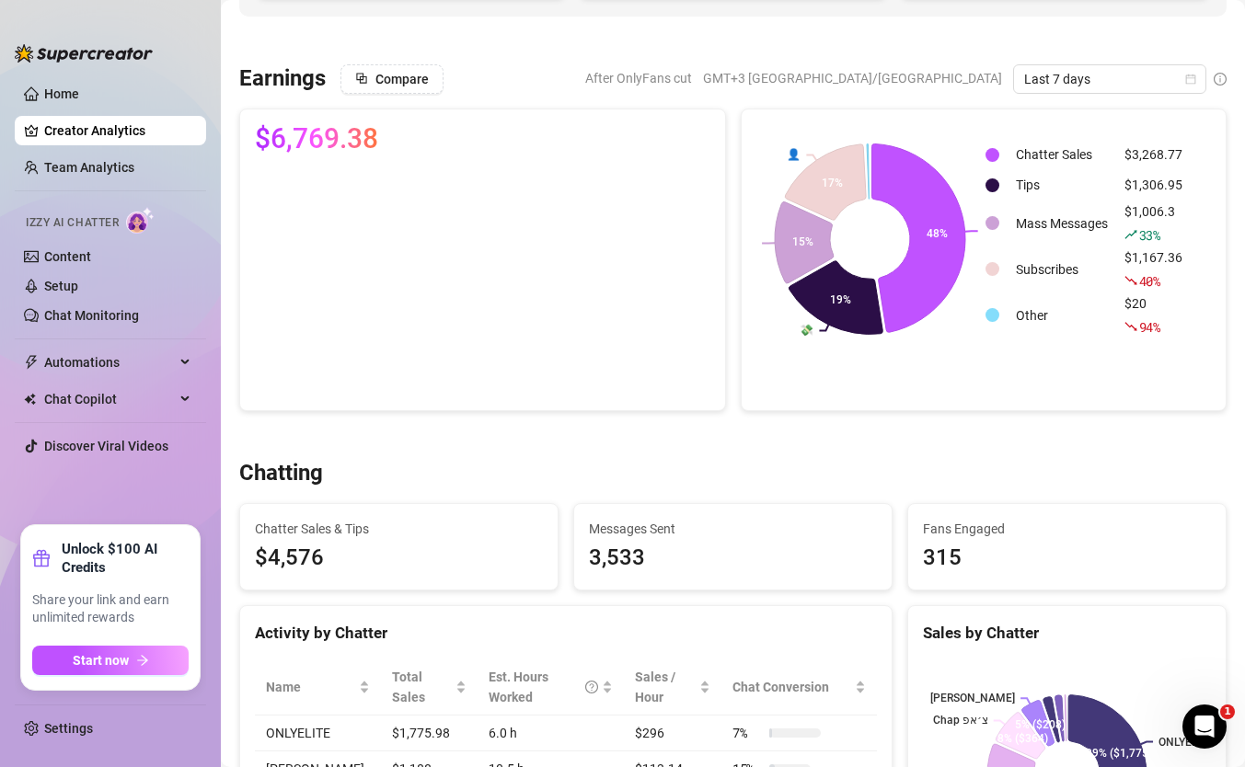
scroll to position [0, 0]
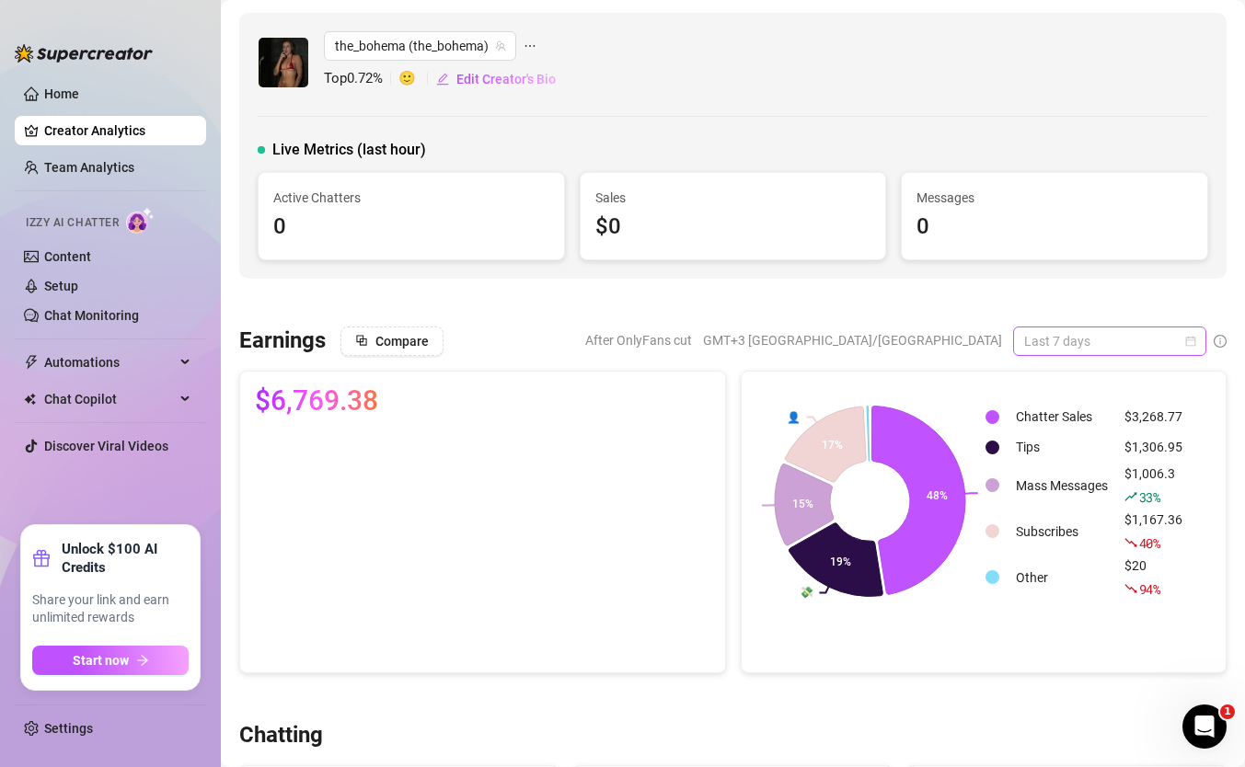
click at [1033, 346] on span "Last 7 days" at bounding box center [1109, 342] width 171 height 28
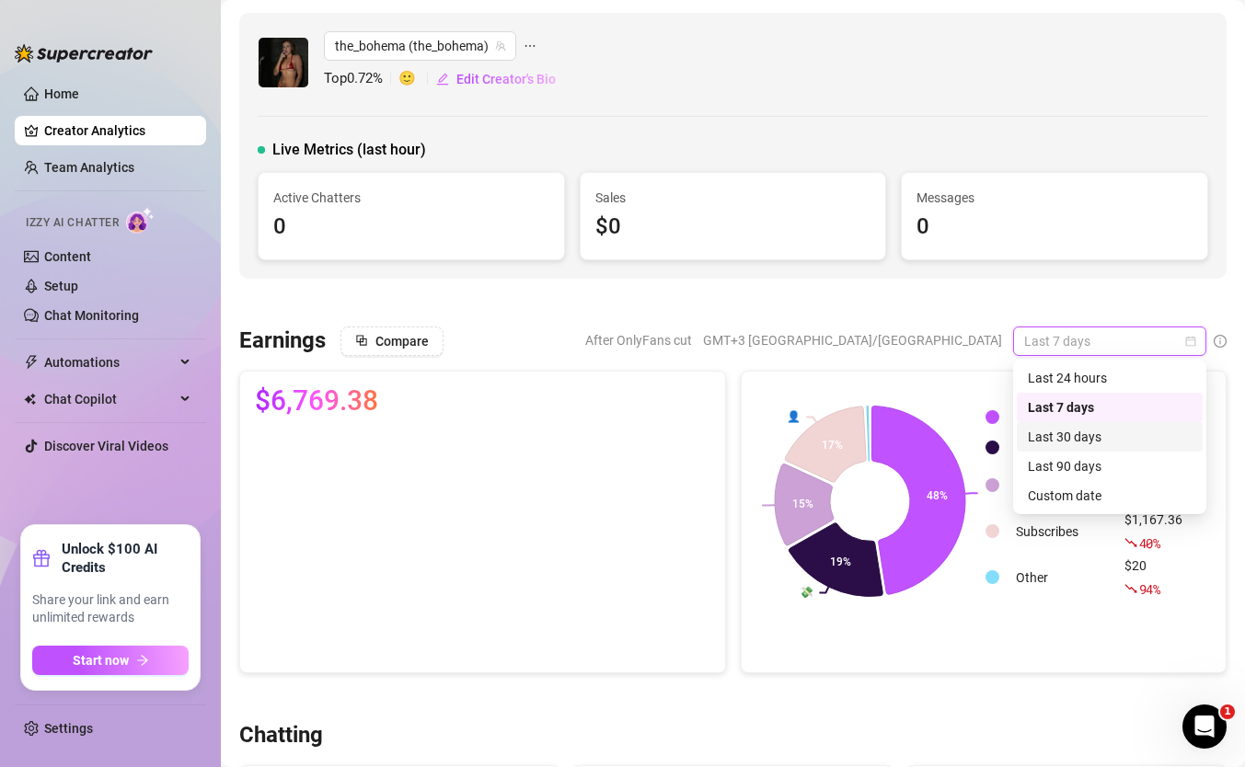
click at [1071, 434] on div "Last 30 days" at bounding box center [1110, 437] width 164 height 20
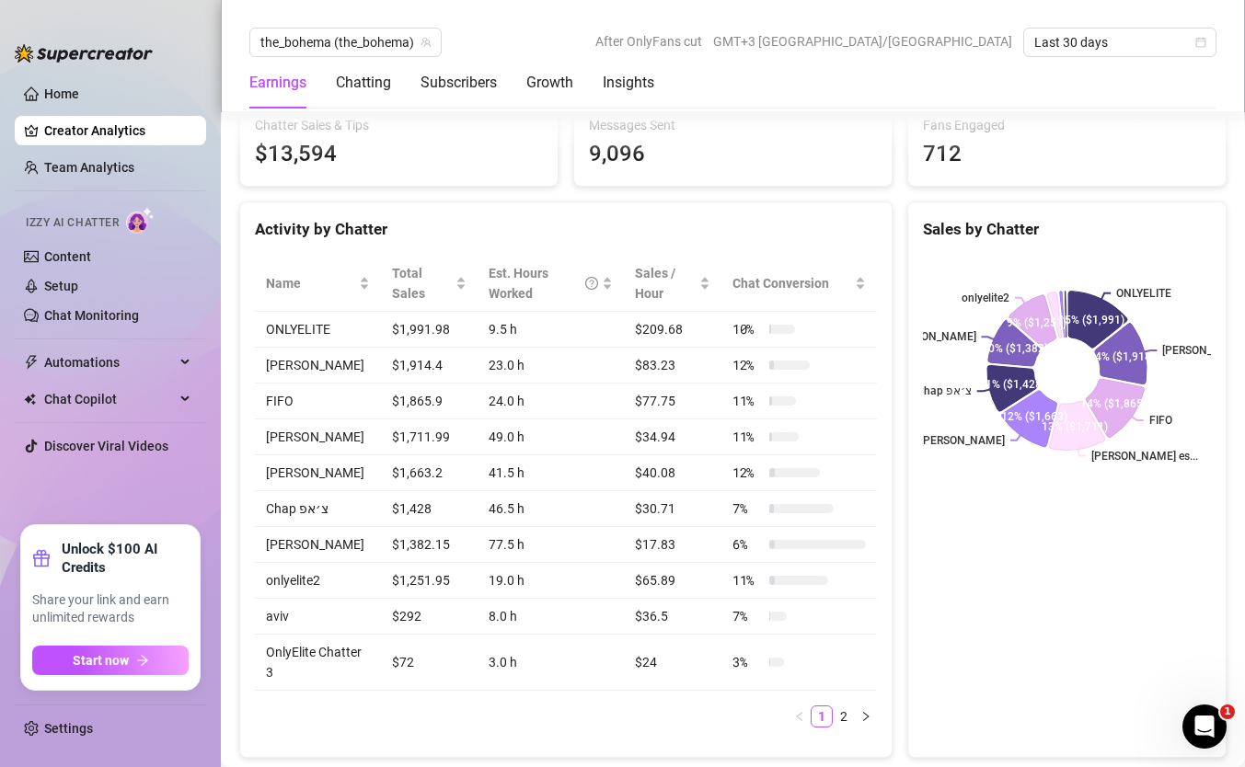
scroll to position [667, 0]
click at [436, 319] on td "$1,991.98" at bounding box center [429, 329] width 97 height 36
click at [429, 375] on td "$1,914.4" at bounding box center [429, 365] width 97 height 36
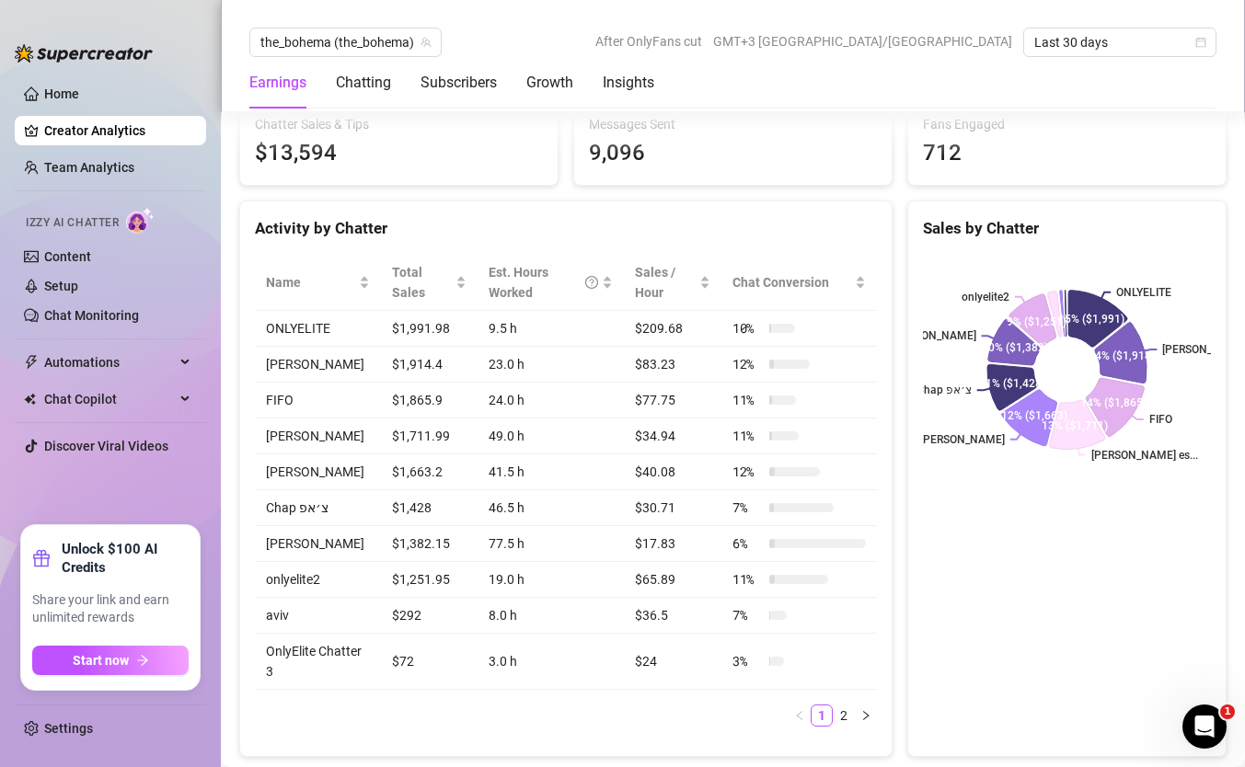
click at [426, 372] on td "$1,914.4" at bounding box center [429, 365] width 97 height 36
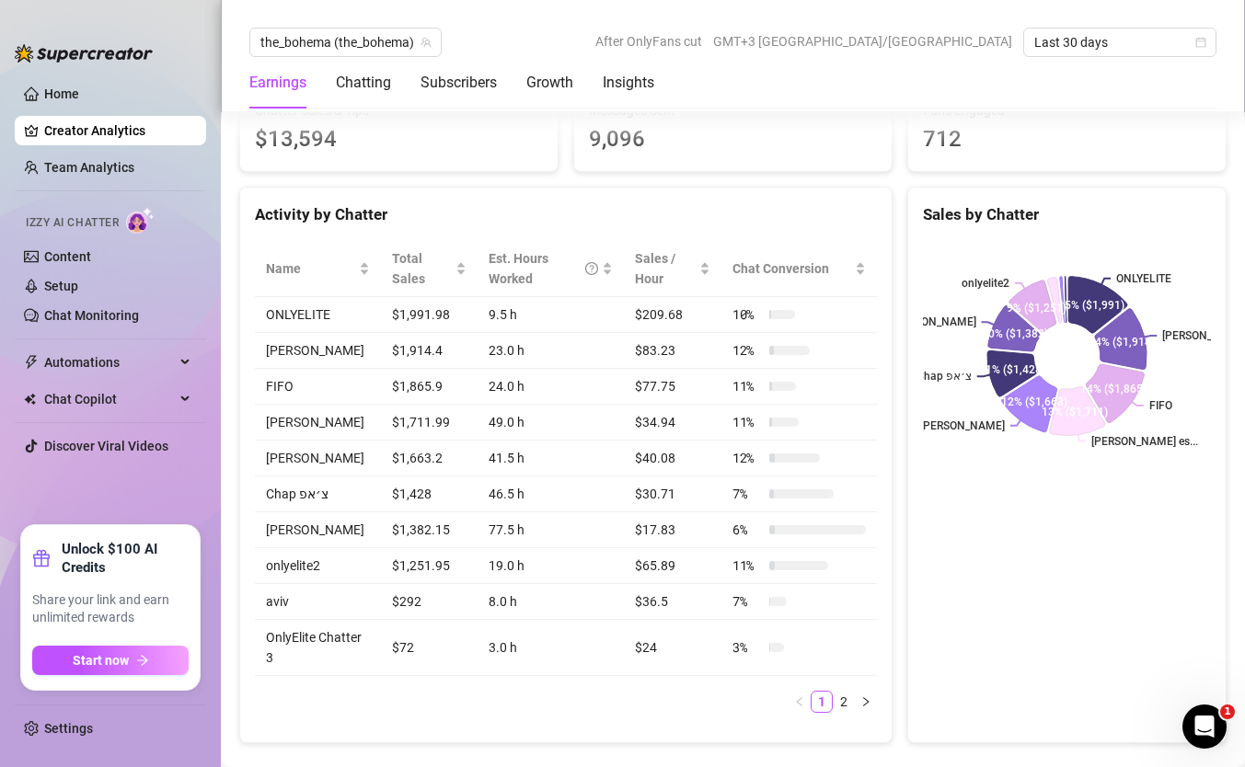
scroll to position [705, 0]
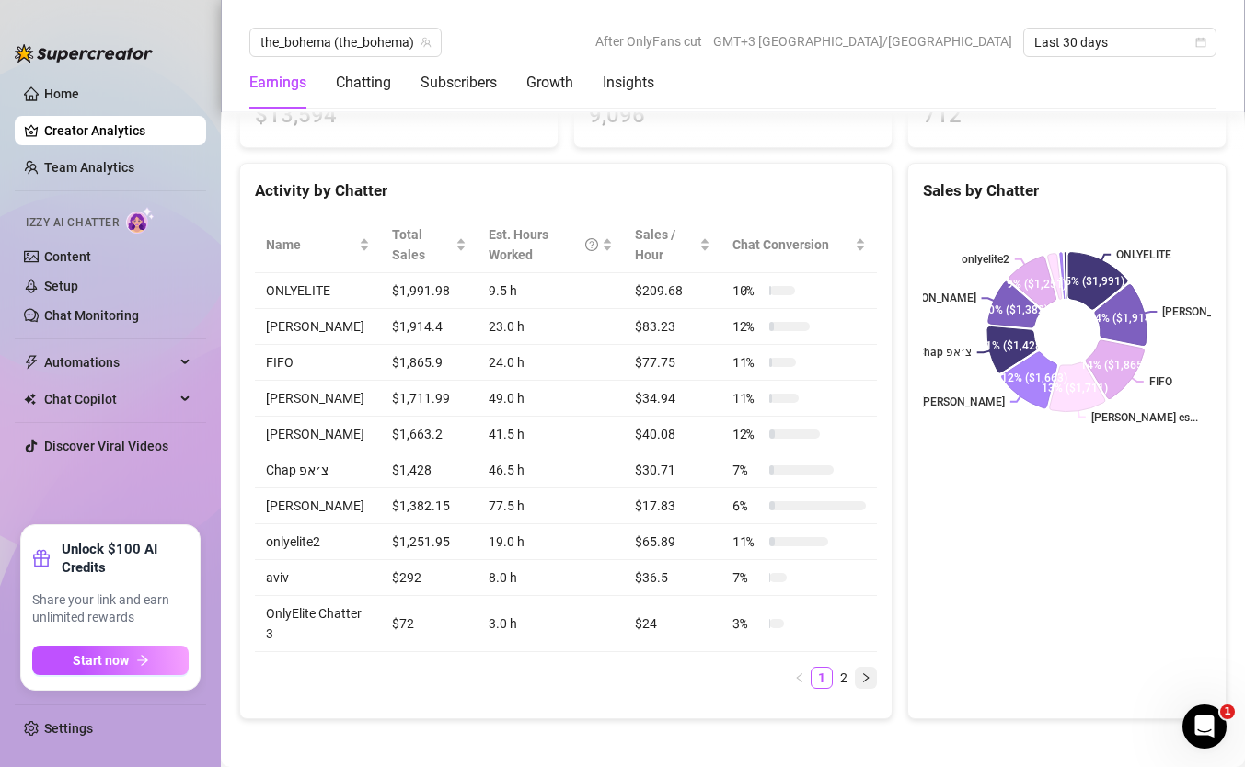
click at [859, 674] on button "button" at bounding box center [866, 678] width 22 height 22
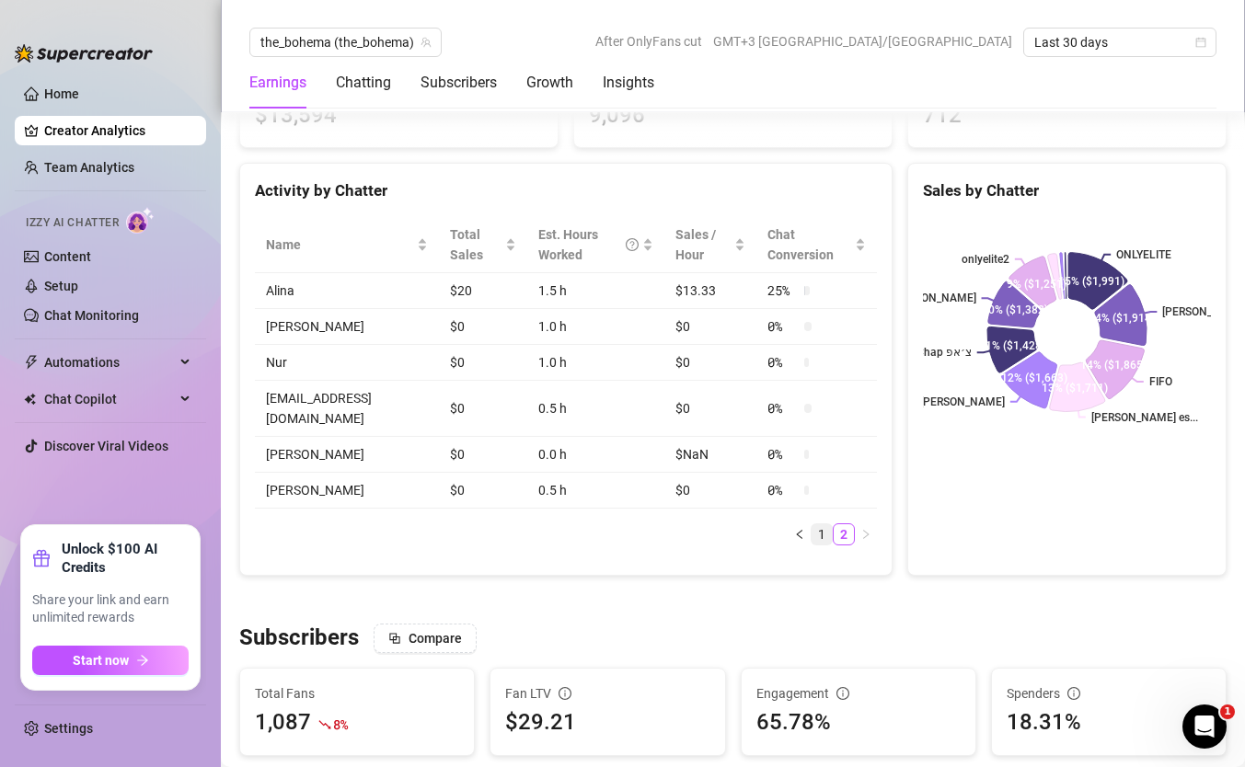
click at [814, 525] on link "1" at bounding box center [822, 535] width 20 height 20
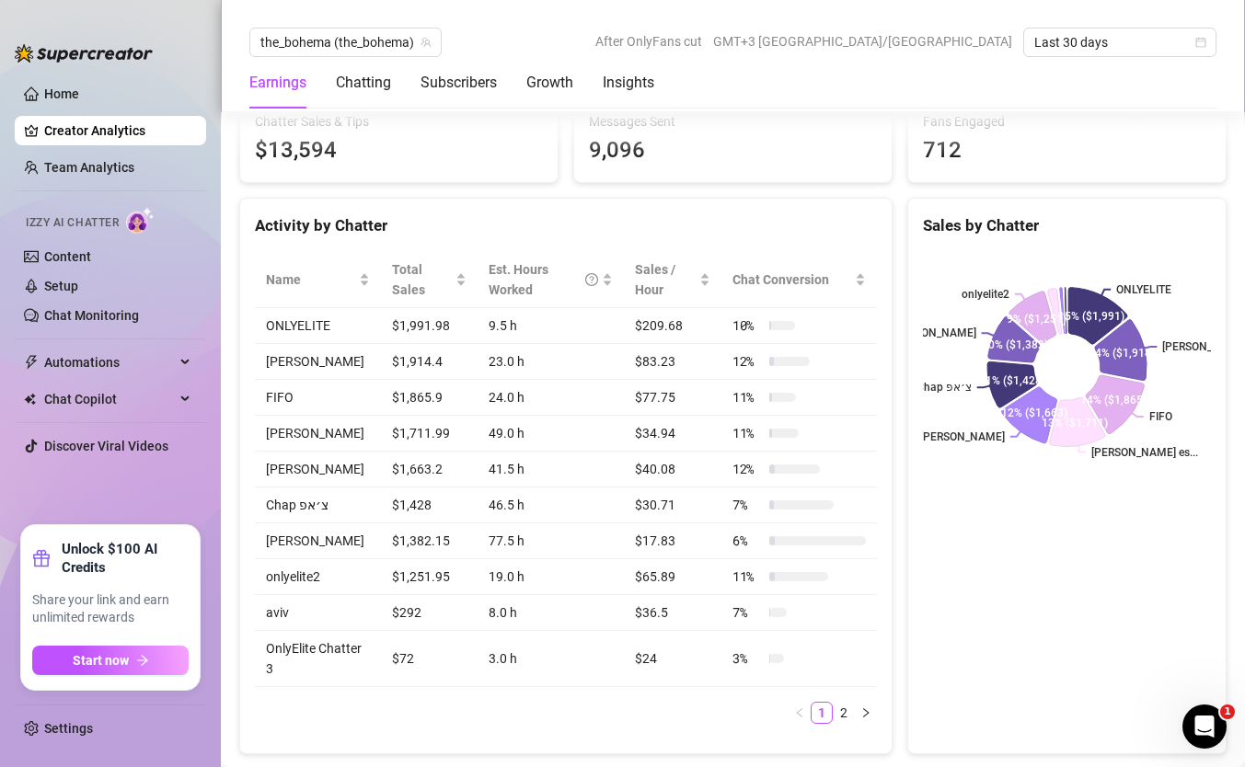
scroll to position [666, 0]
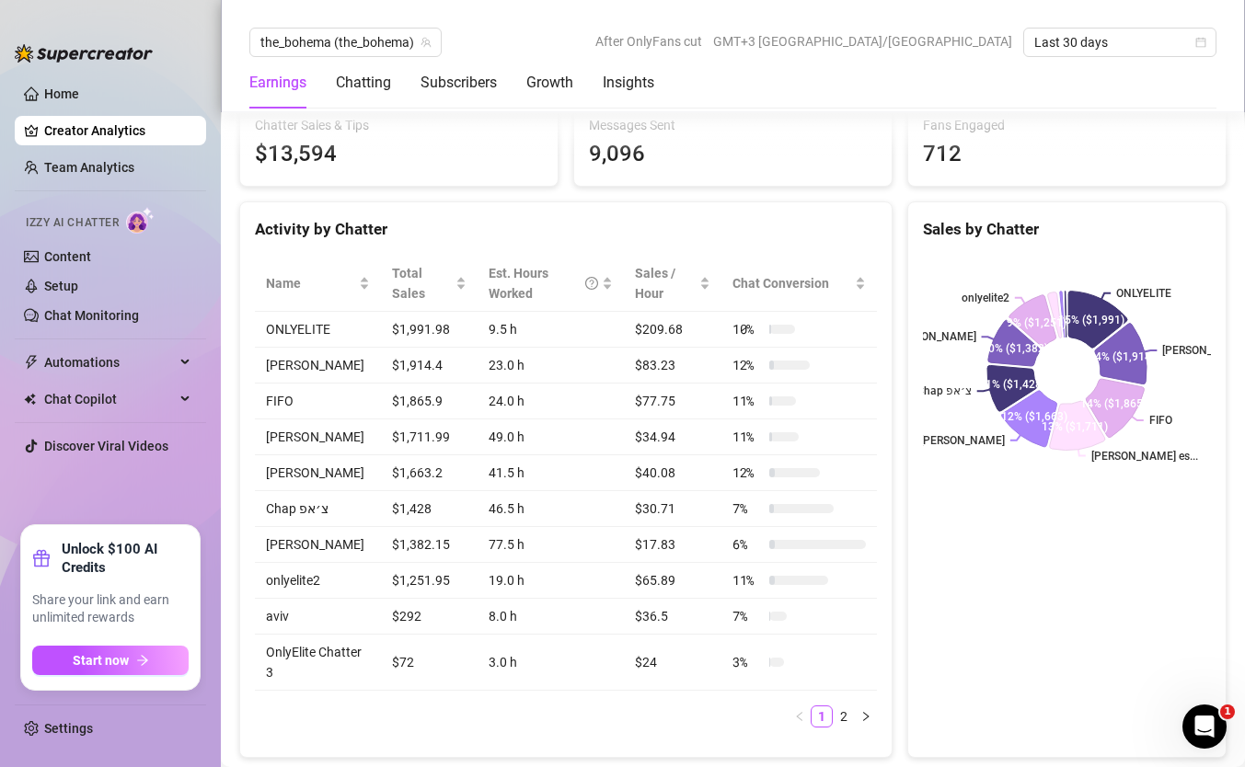
click at [810, 390] on td "11 %" at bounding box center [799, 402] width 156 height 36
click at [760, 331] on span "10 %" at bounding box center [746, 329] width 29 height 20
click at [763, 330] on div "10 %" at bounding box center [763, 329] width 63 height 20
click at [776, 365] on div at bounding box center [789, 365] width 40 height 9
click at [785, 436] on div at bounding box center [783, 436] width 29 height 9
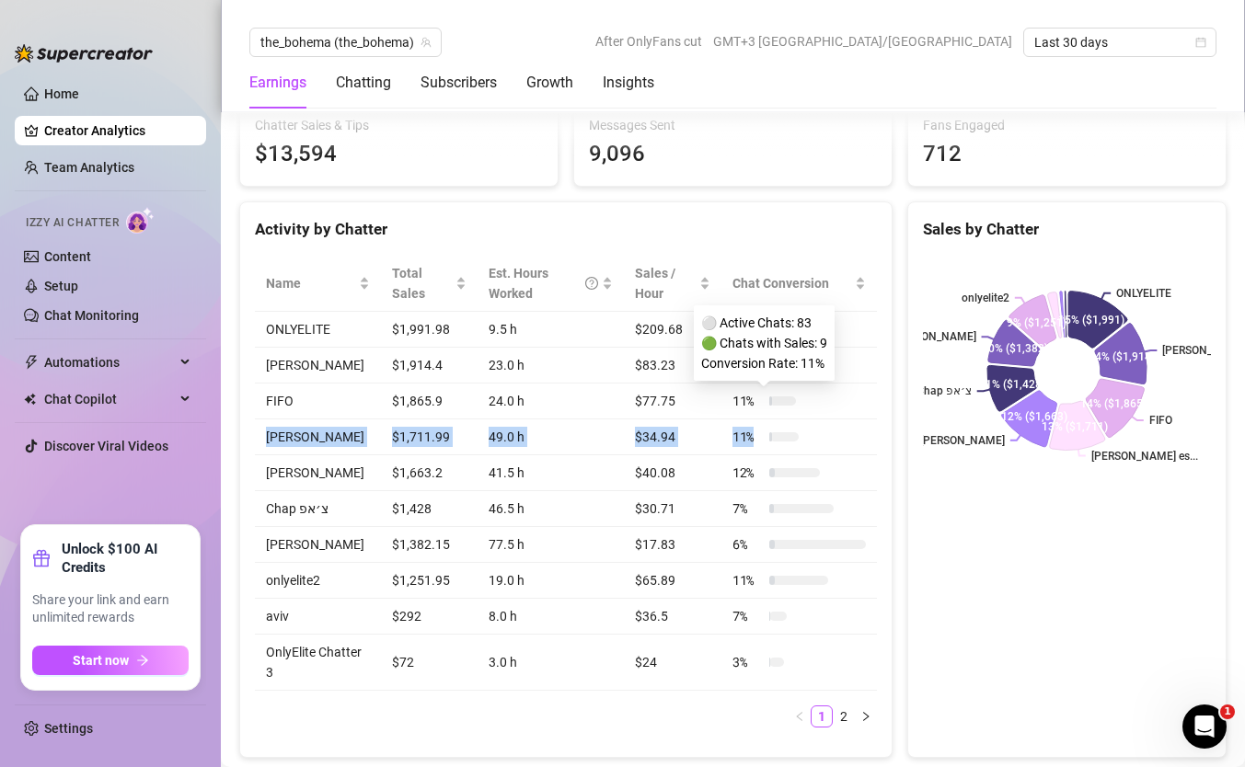
drag, startPoint x: 785, startPoint y: 436, endPoint x: 787, endPoint y: 400, distance: 35.9
click at [787, 400] on tbody "ONLYELITE $1,991.98 9.5 h $209.68 10 % [PERSON_NAME] $1,914.4 23.0 h $83.23 12 …" at bounding box center [566, 501] width 622 height 379
click at [787, 400] on div at bounding box center [782, 401] width 27 height 9
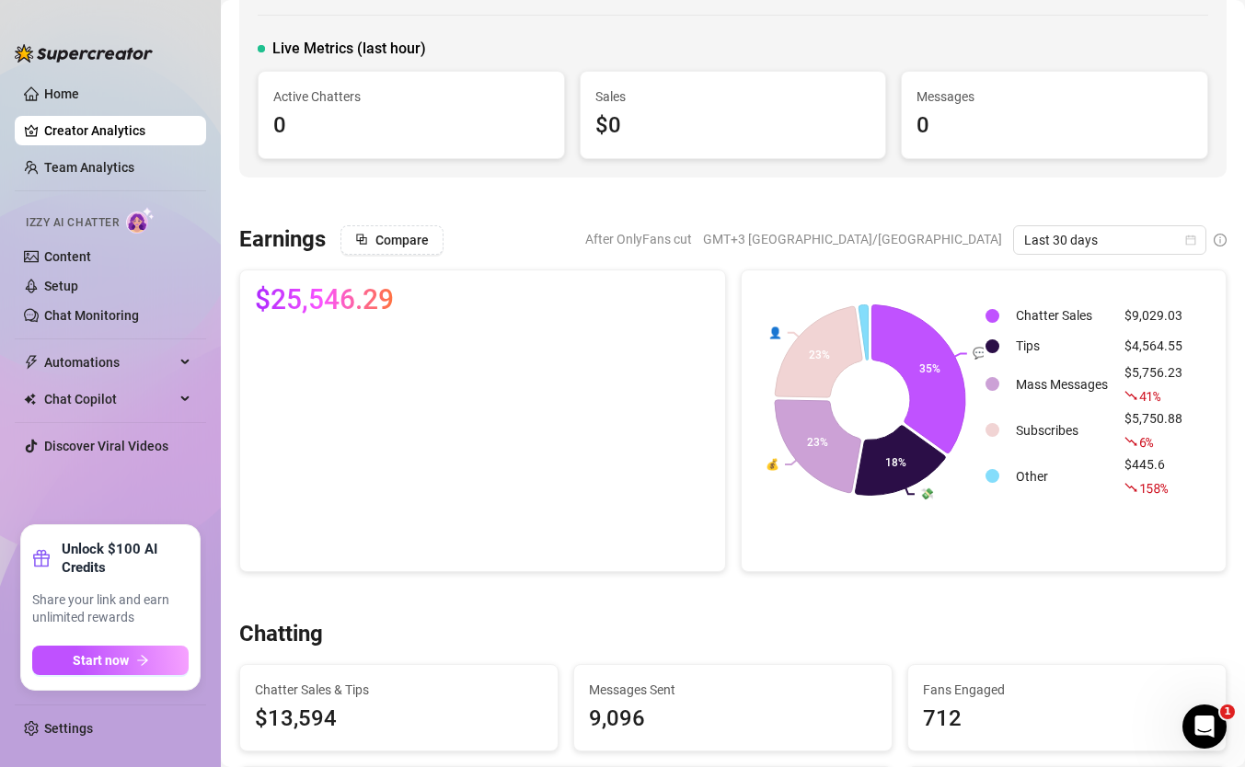
scroll to position [0, 0]
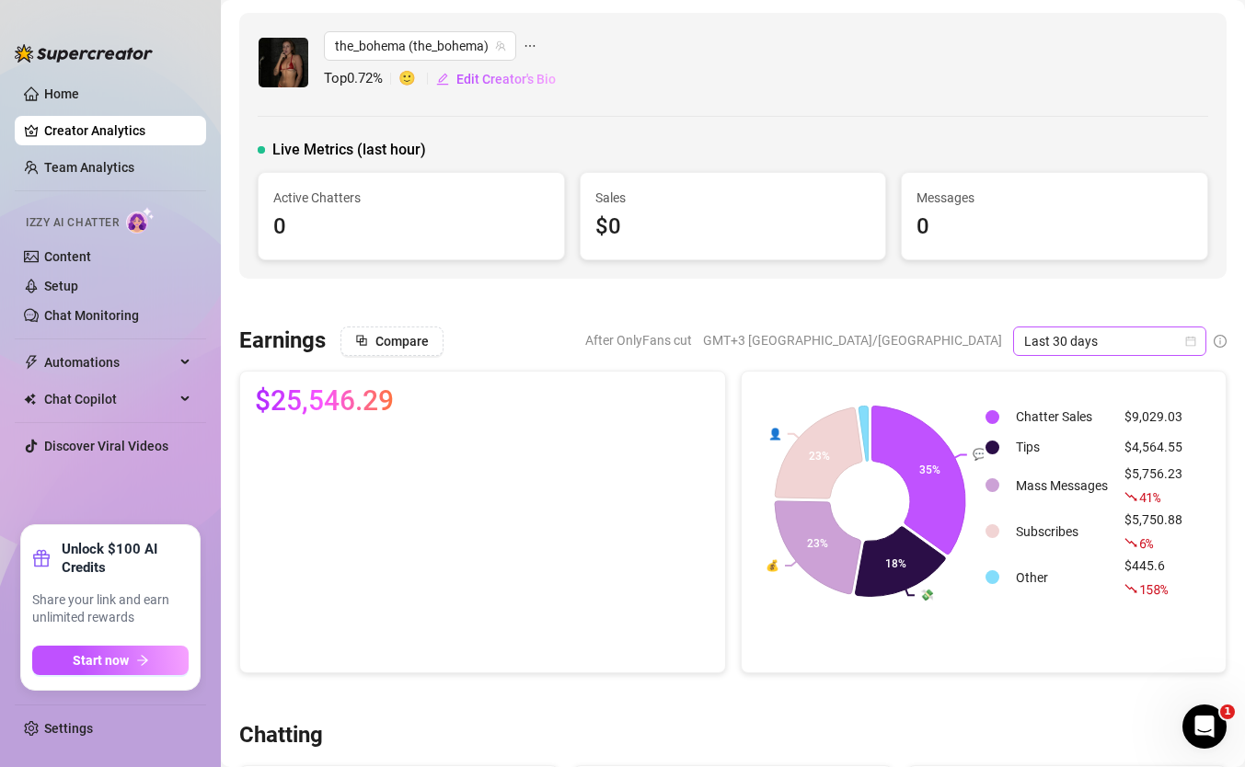
click at [1028, 338] on span "Last 30 days" at bounding box center [1109, 342] width 171 height 28
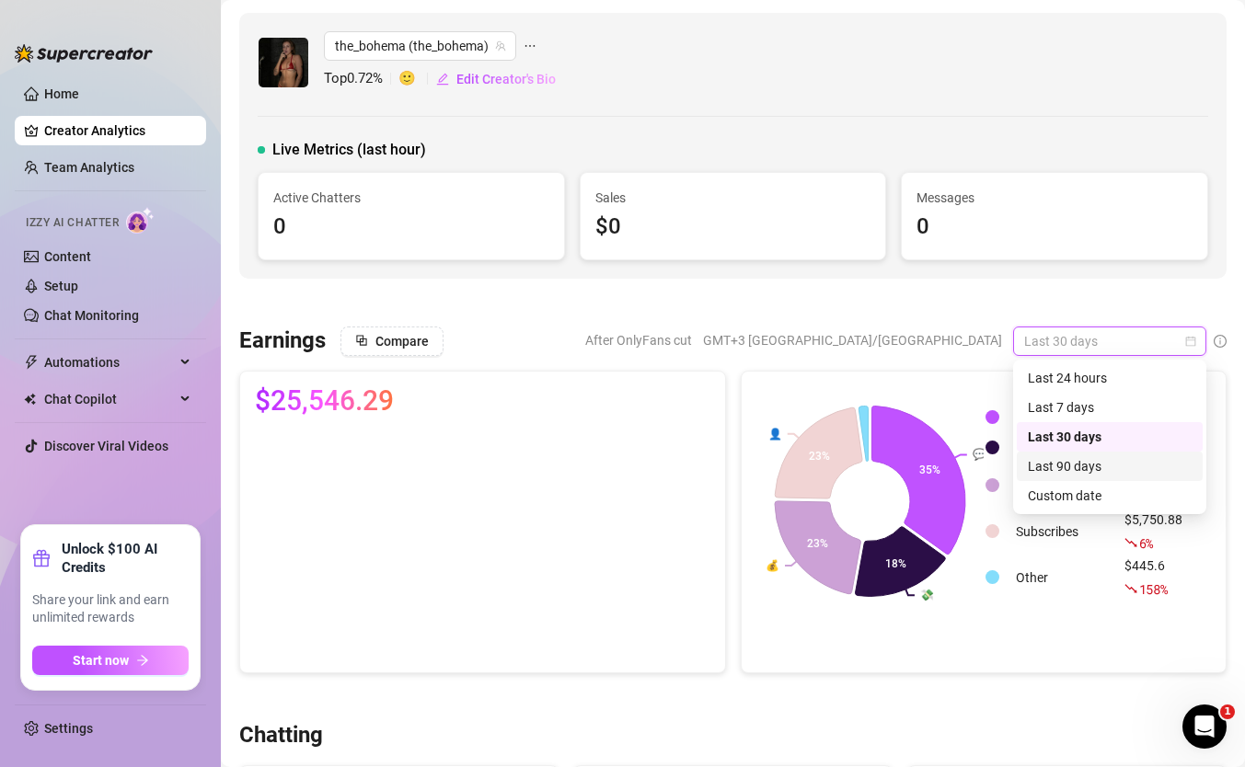
click at [1064, 476] on div "Last 90 days" at bounding box center [1110, 466] width 164 height 20
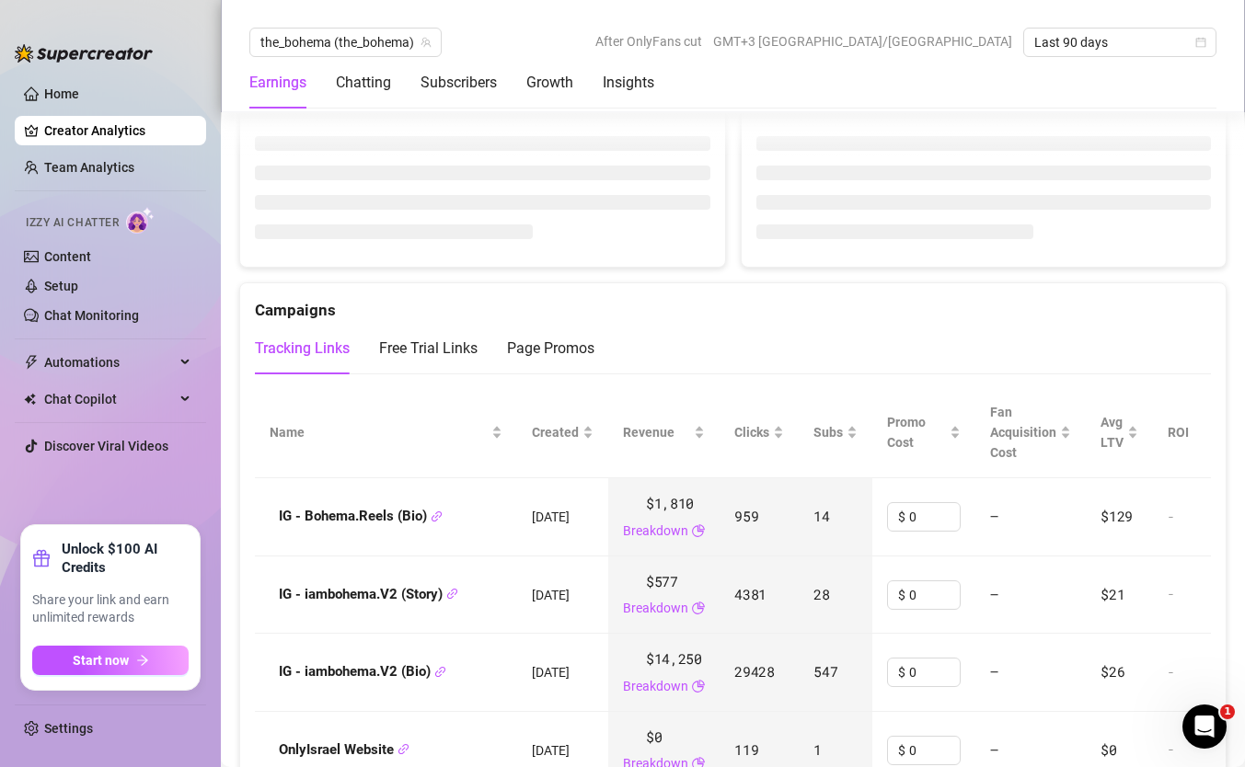
scroll to position [1826, 0]
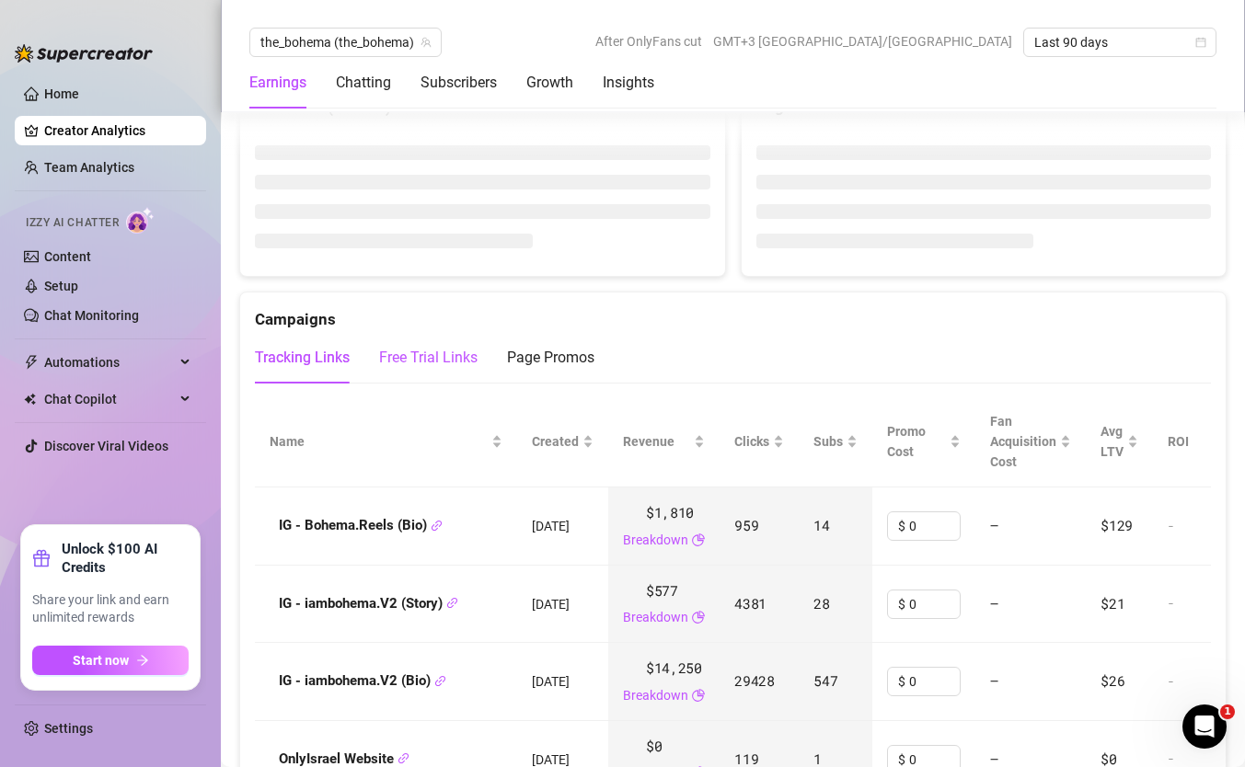
click at [421, 365] on div "Free Trial Links" at bounding box center [428, 358] width 98 height 22
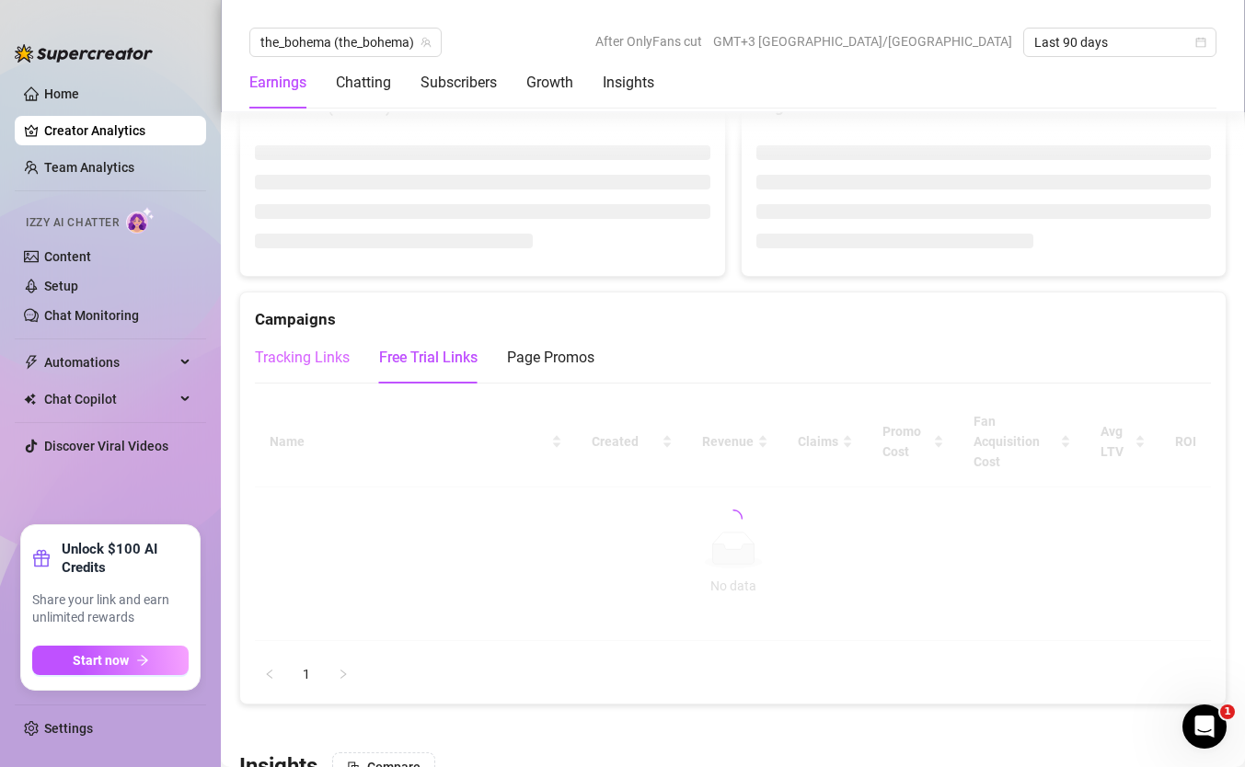
click at [281, 342] on div "Tracking Links" at bounding box center [302, 358] width 95 height 52
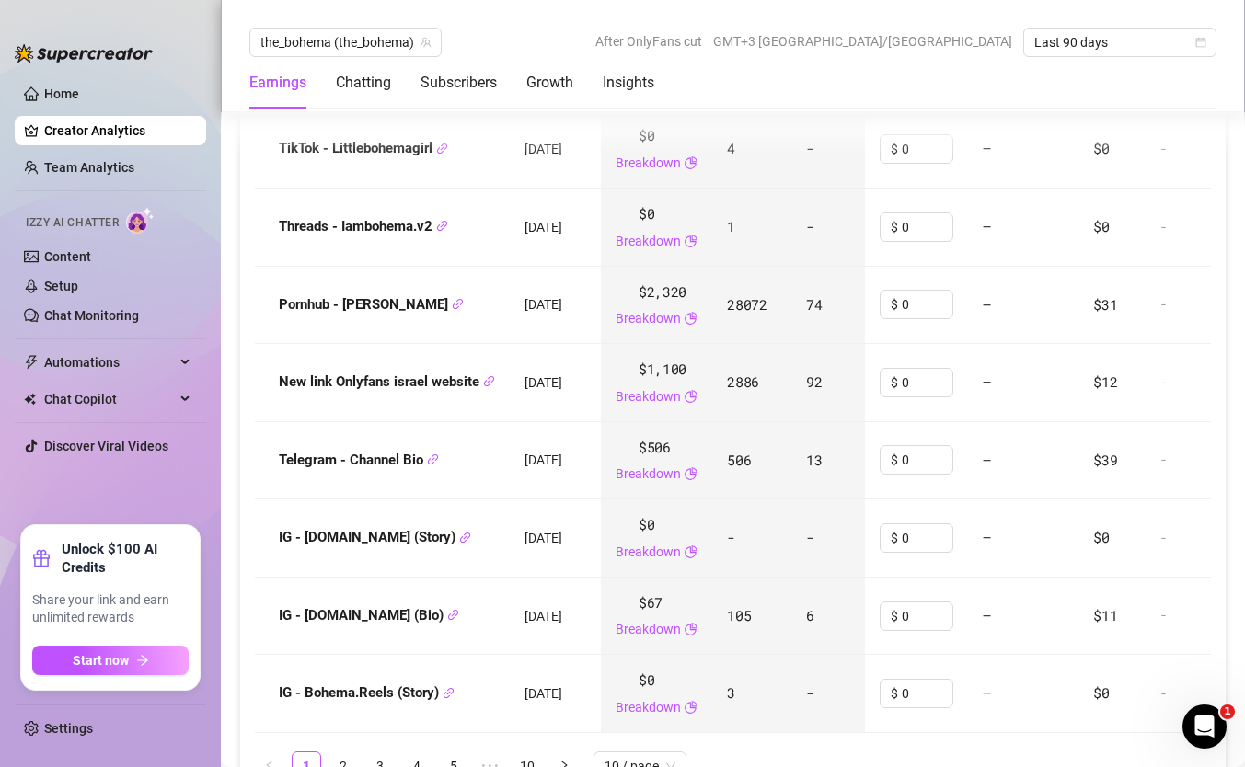
scroll to position [2450, 0]
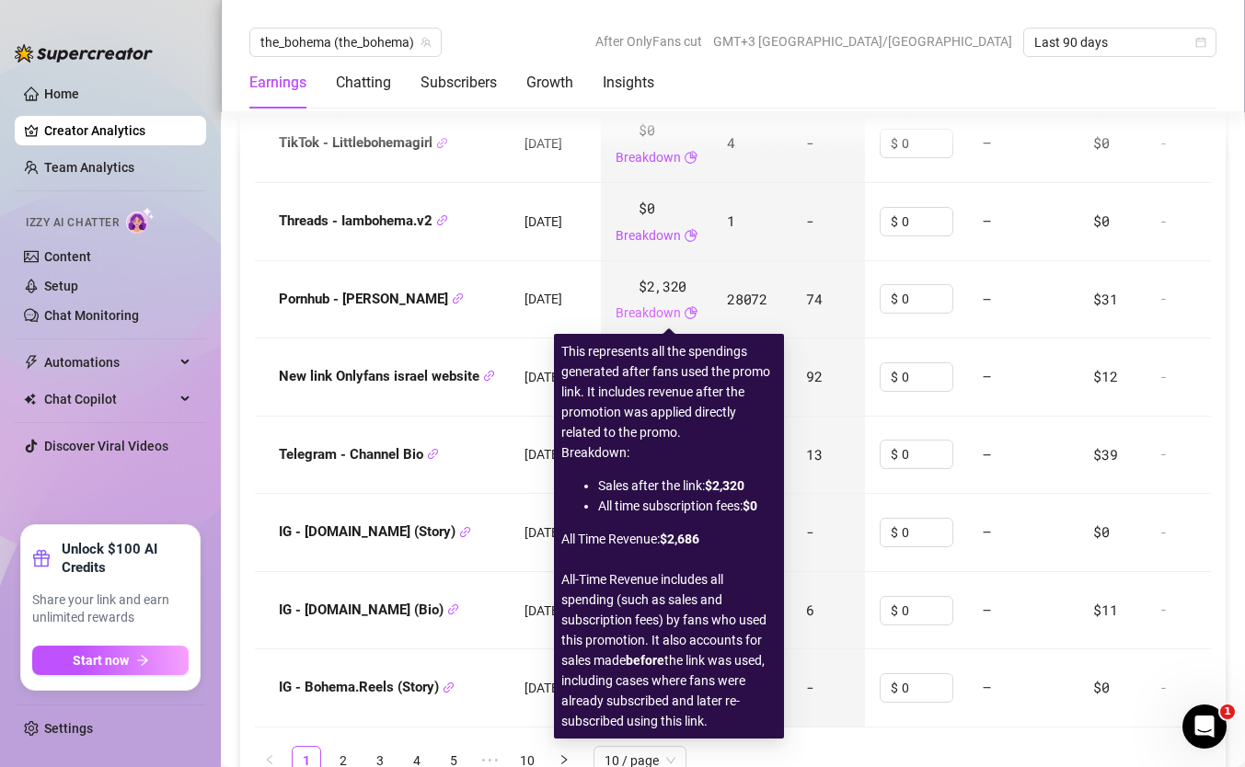
click at [681, 303] on link "Breakdown" at bounding box center [648, 313] width 65 height 20
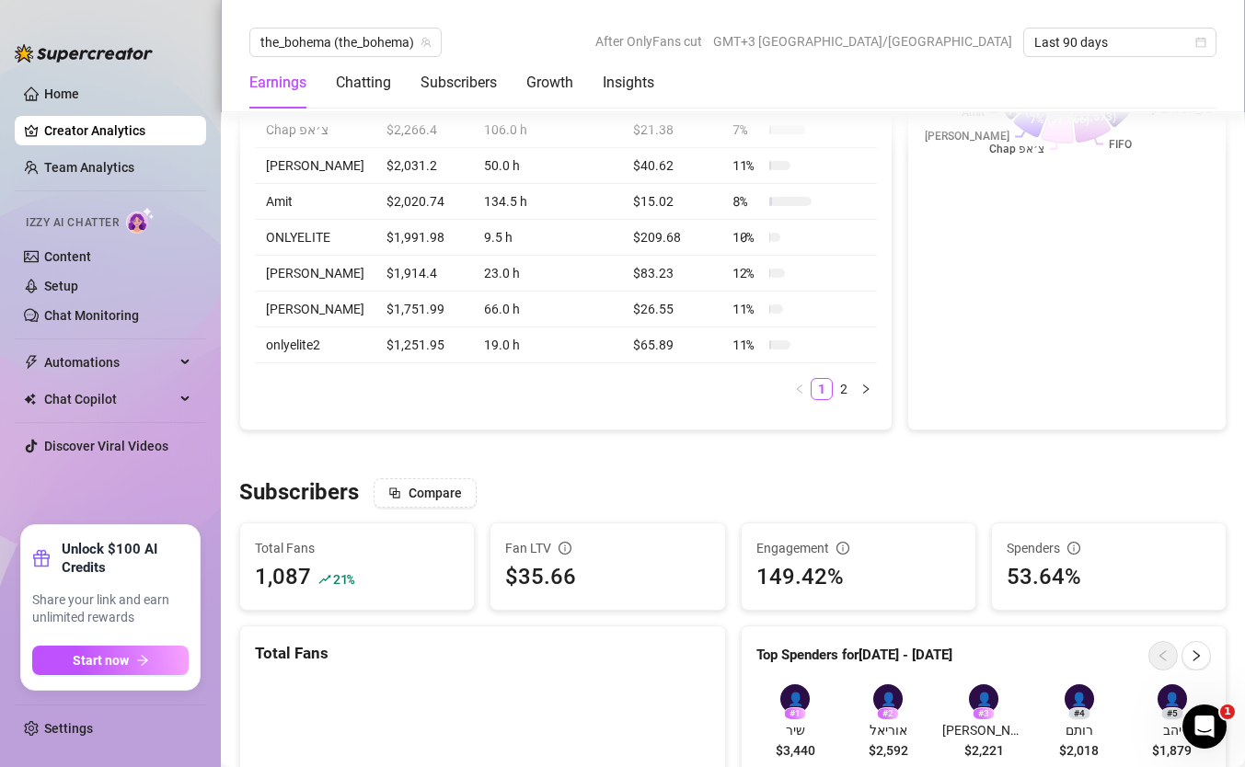
scroll to position [0, 0]
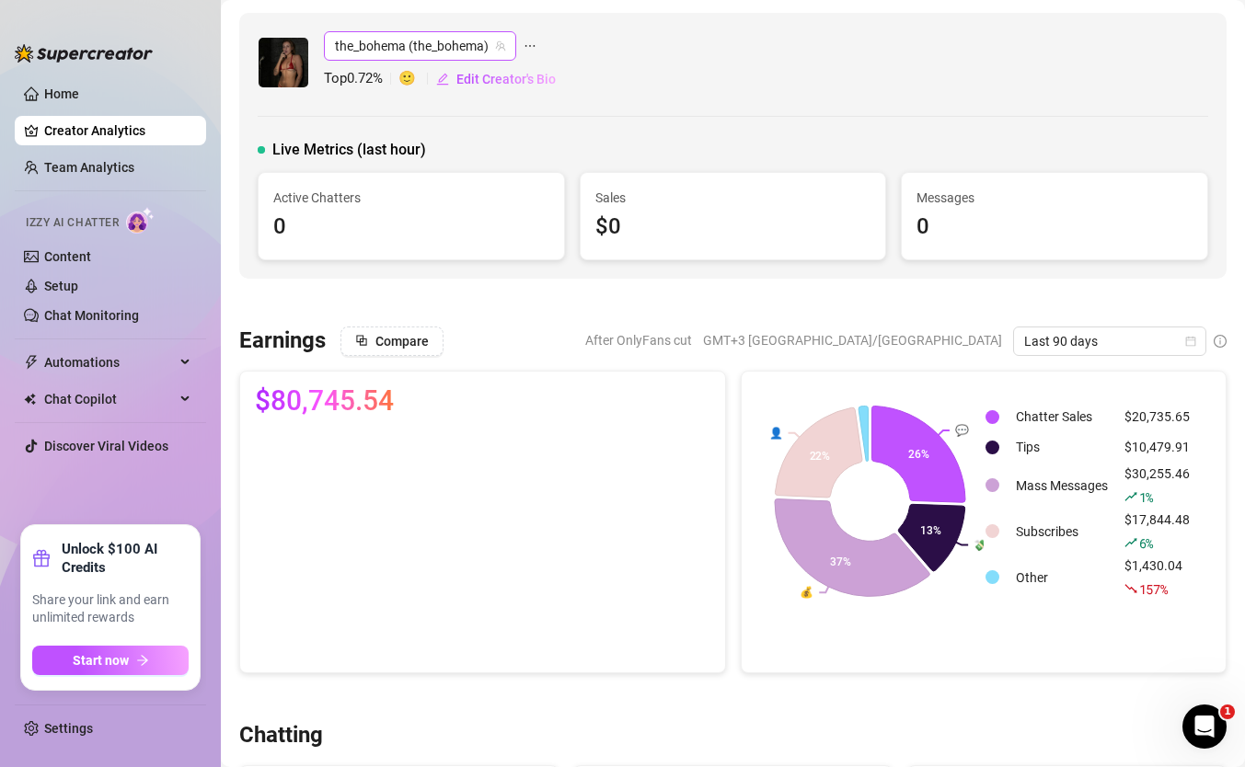
click at [431, 46] on span "the_bohema (the_bohema)" at bounding box center [420, 46] width 170 height 28
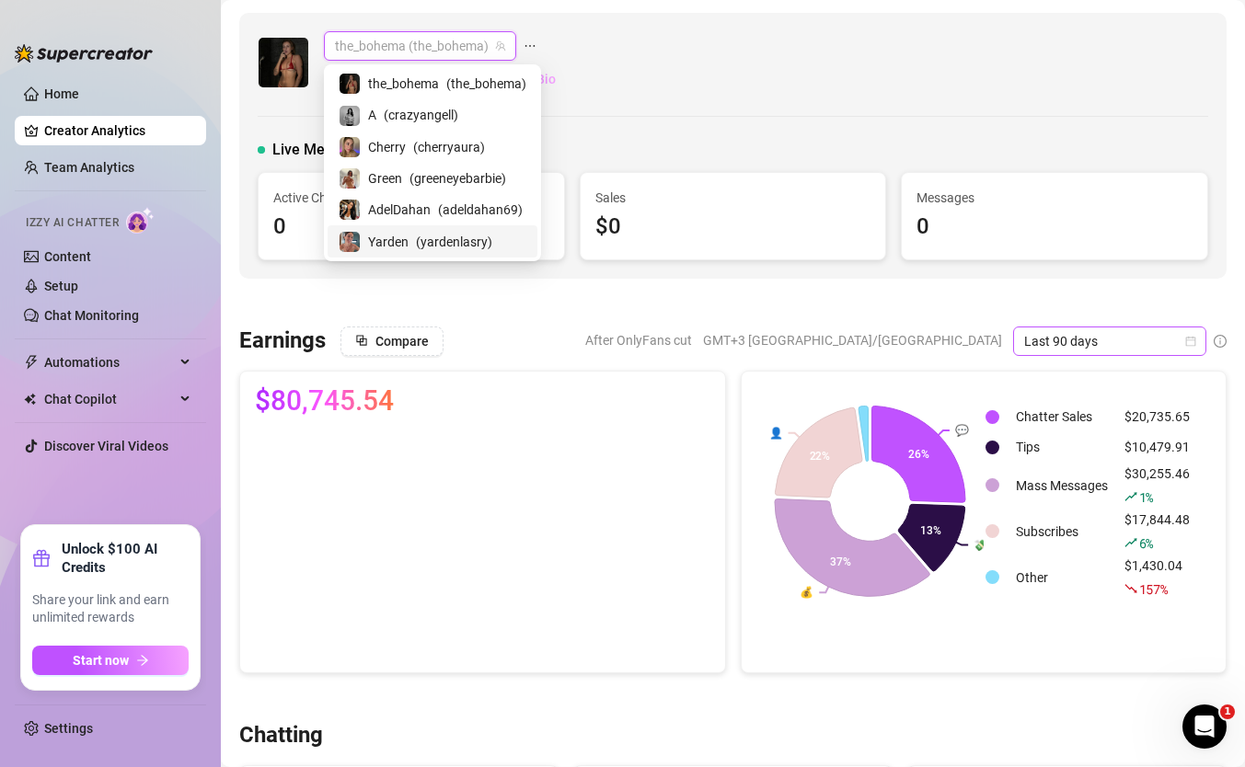
click at [1046, 328] on span "Last 90 days" at bounding box center [1109, 342] width 171 height 28
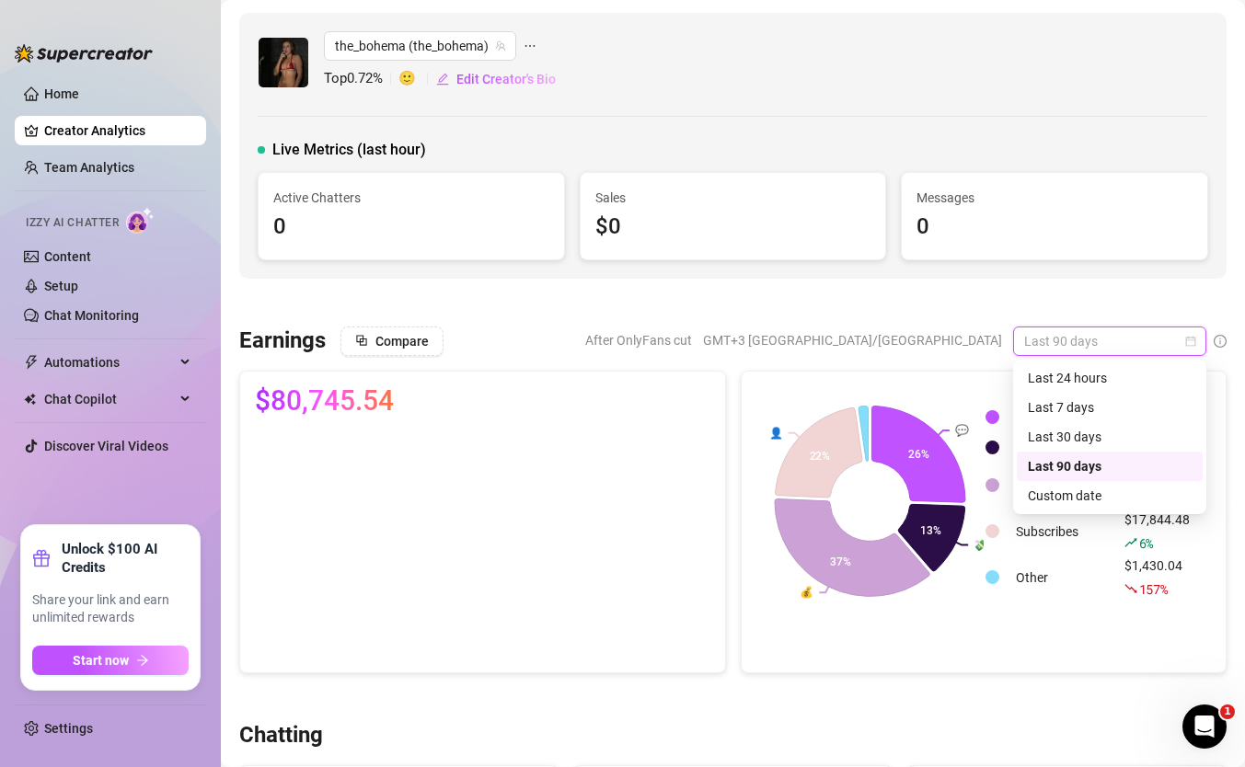
click at [1045, 338] on span "Last 90 days" at bounding box center [1109, 342] width 171 height 28
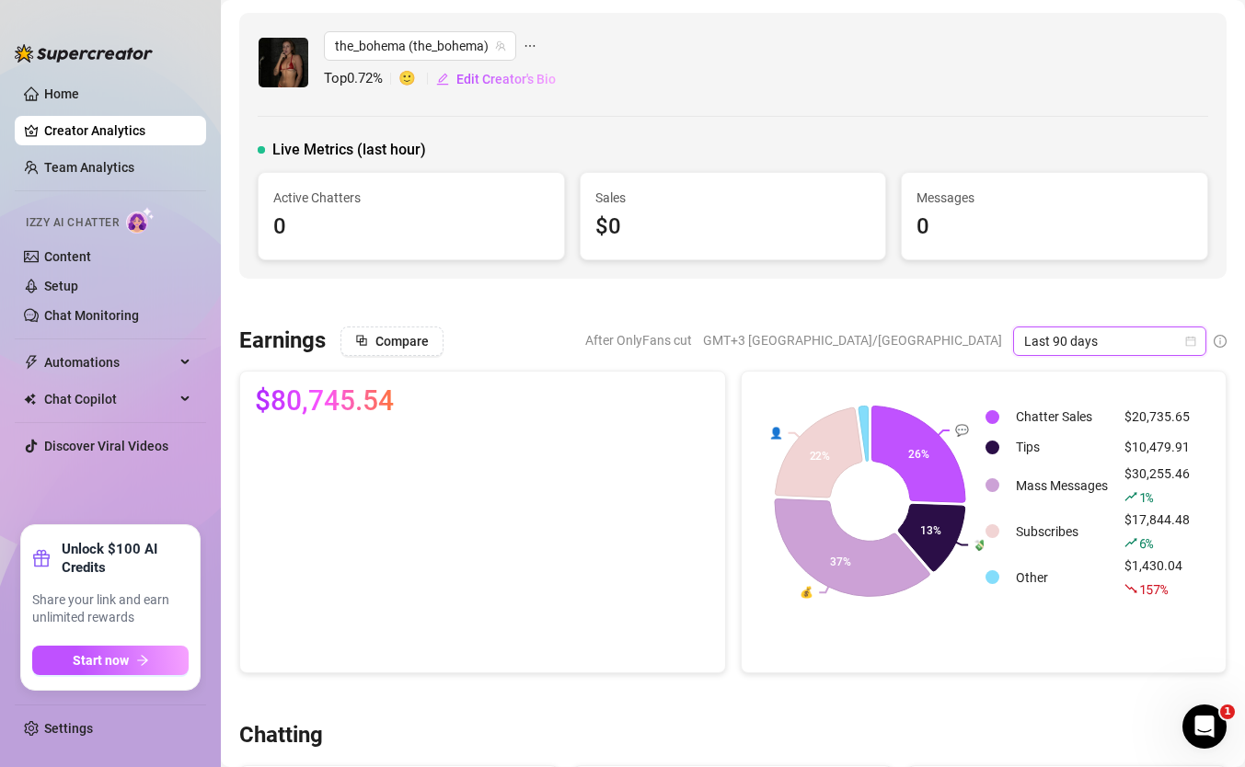
click at [1045, 338] on span "Last 90 days" at bounding box center [1109, 342] width 171 height 28
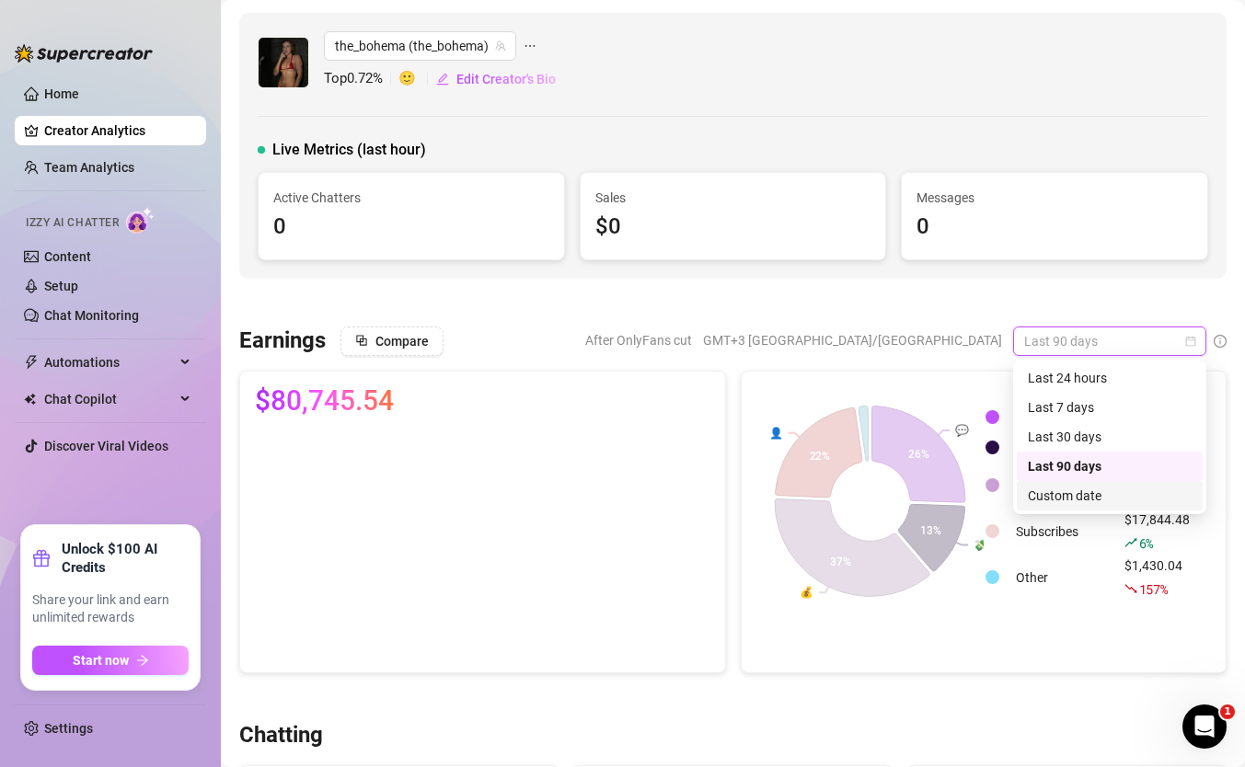
click at [1060, 492] on div "Custom date" at bounding box center [1110, 496] width 164 height 20
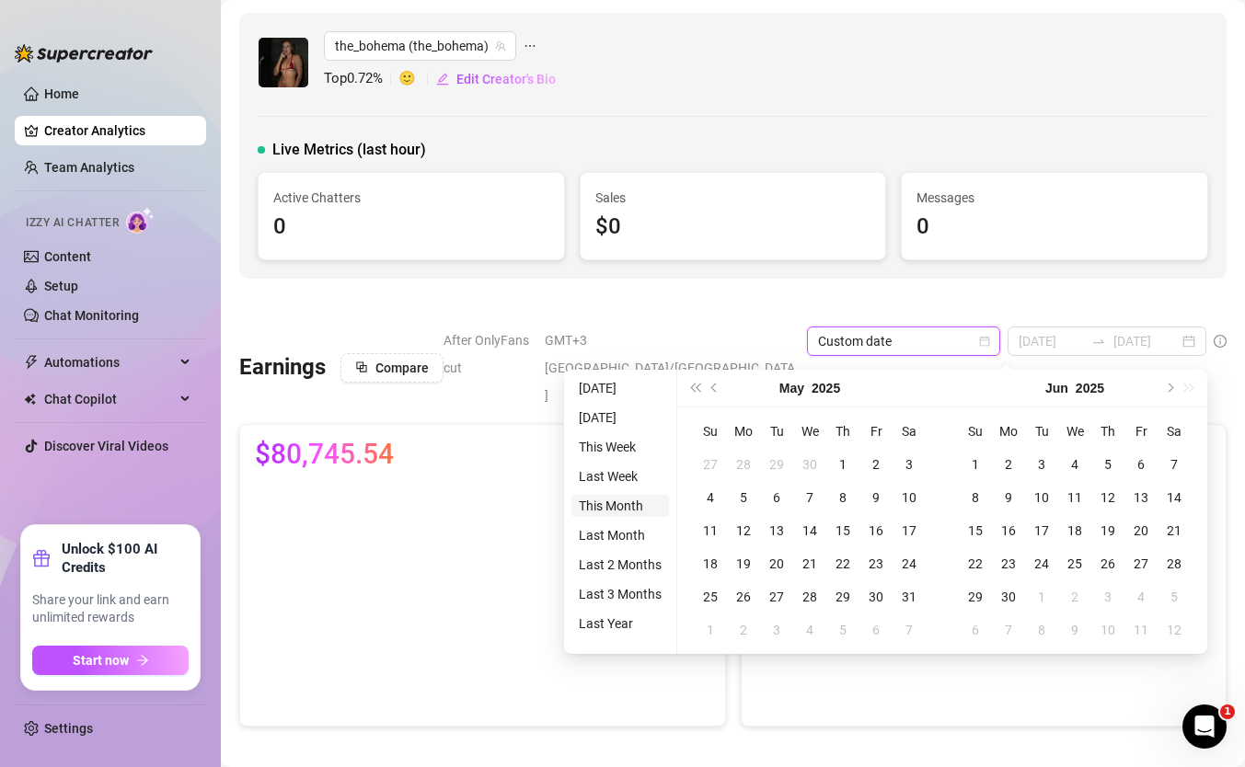
type input "[DATE]"
click at [635, 508] on li "This Month" at bounding box center [620, 506] width 98 height 22
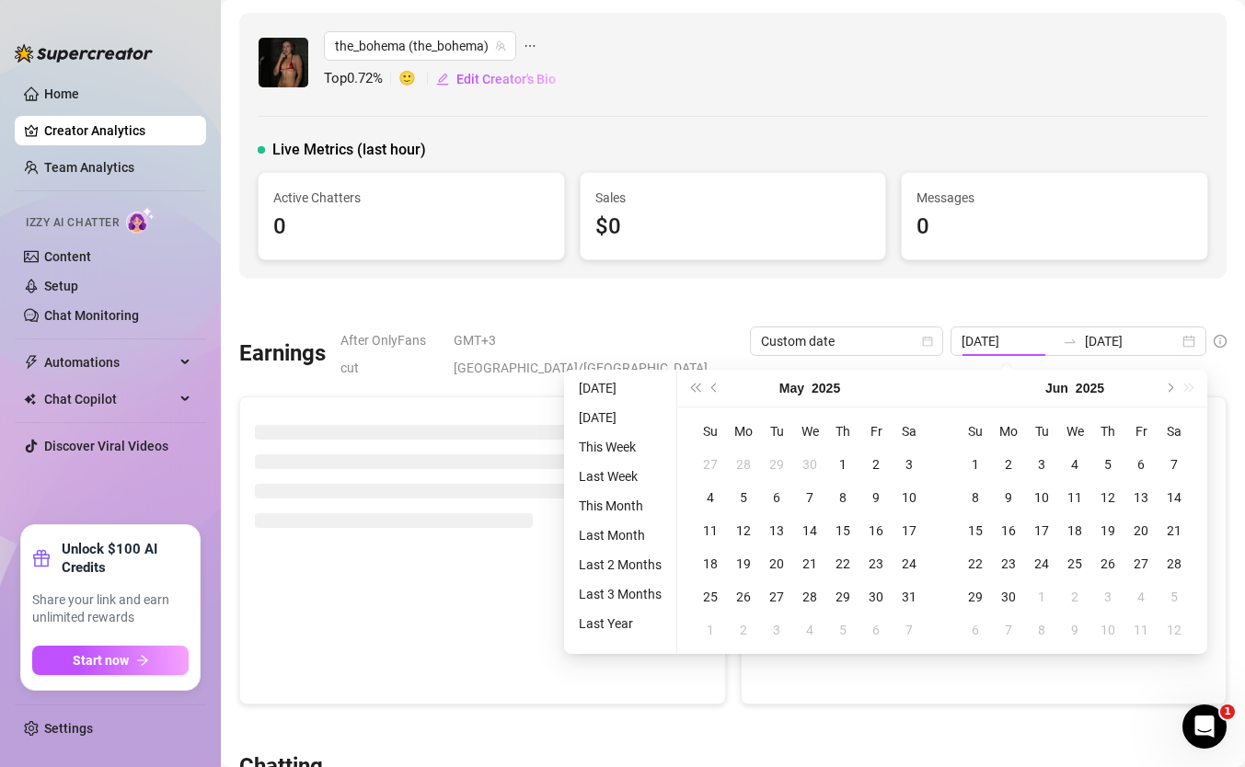
type input "[DATE]"
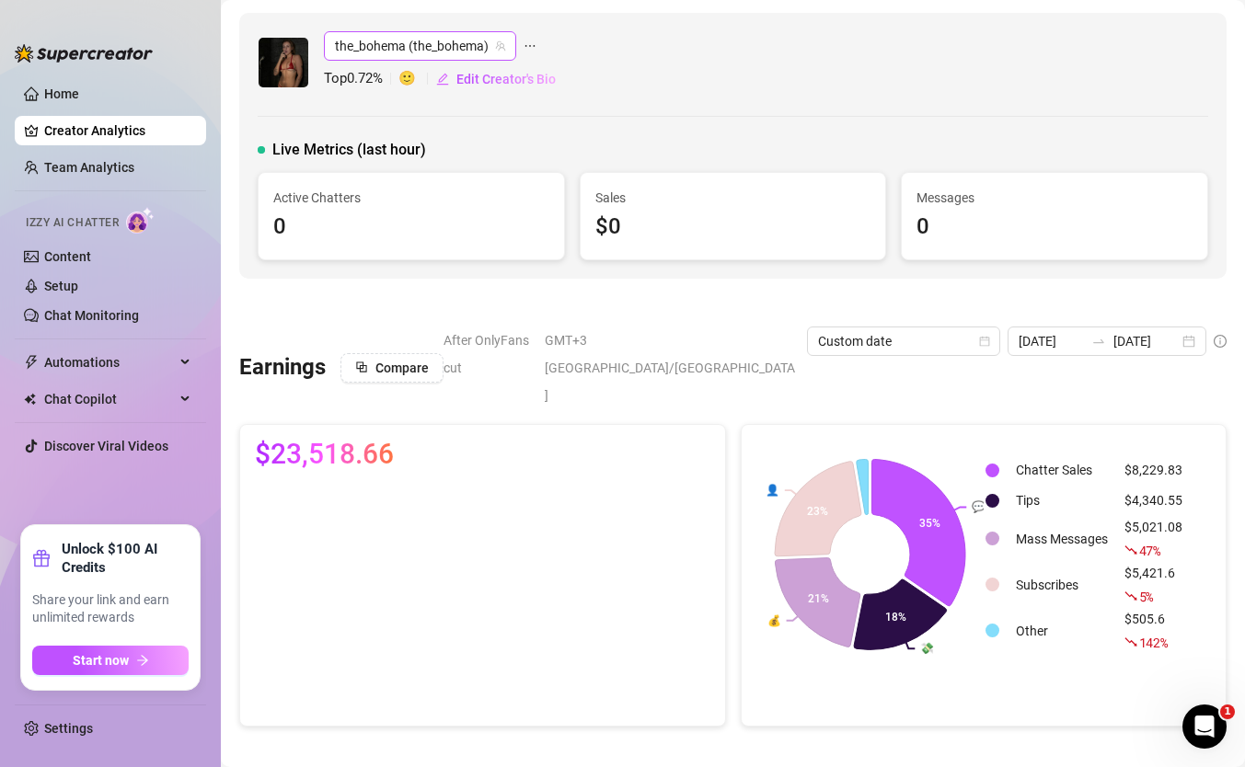
click at [428, 46] on span "the_bohema (the_bohema)" at bounding box center [420, 46] width 170 height 28
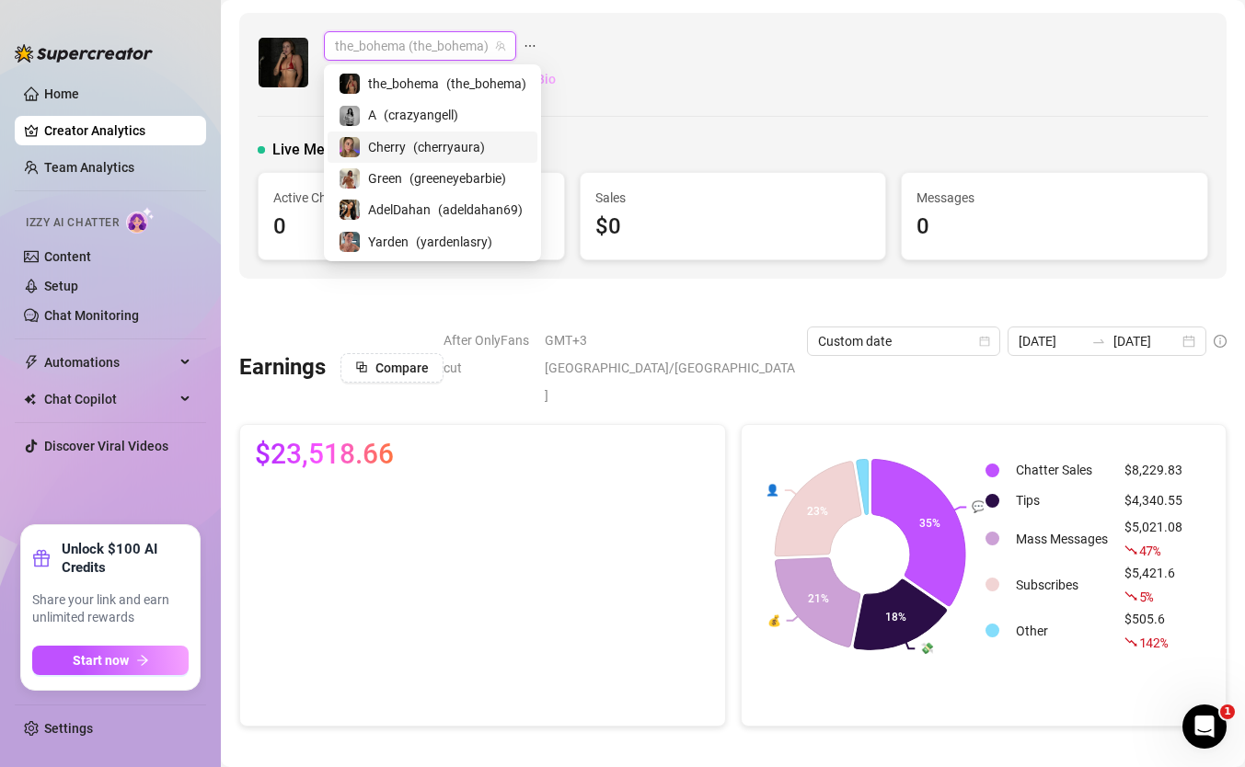
click at [421, 144] on span "( cherryaura )" at bounding box center [449, 147] width 72 height 20
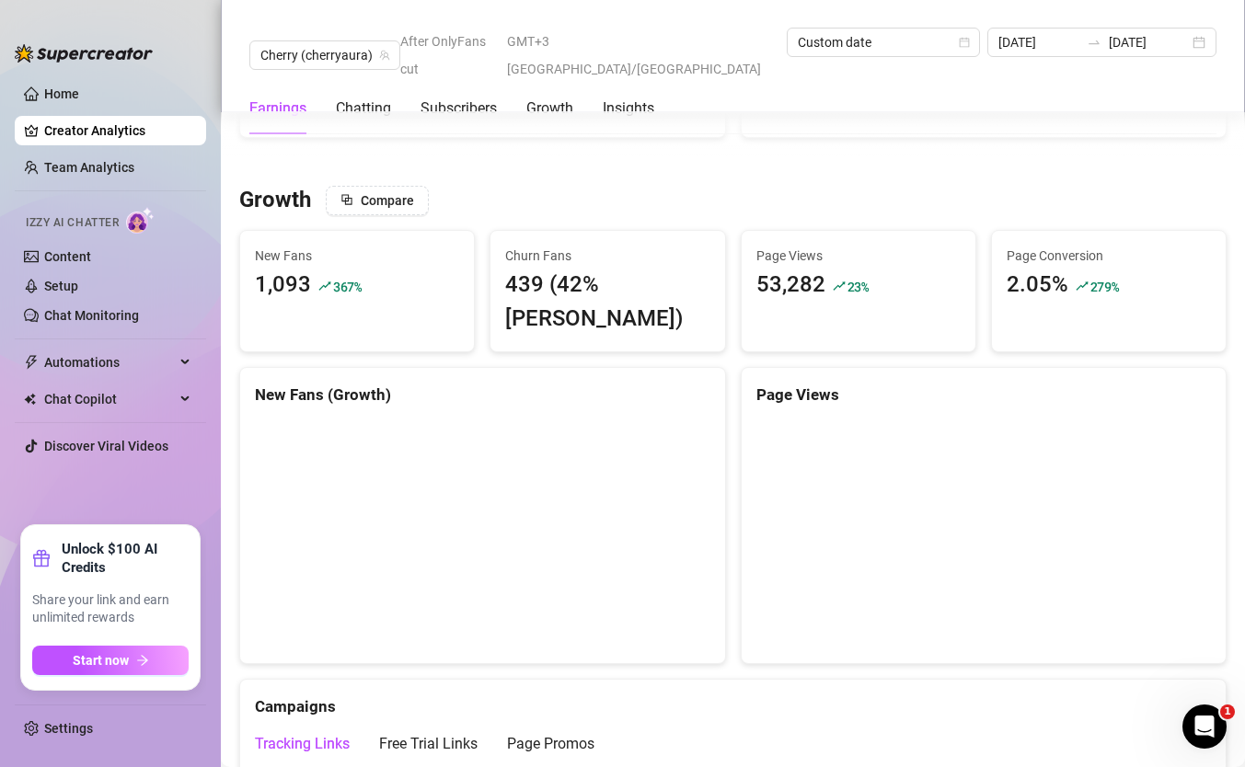
scroll to position [1762, 0]
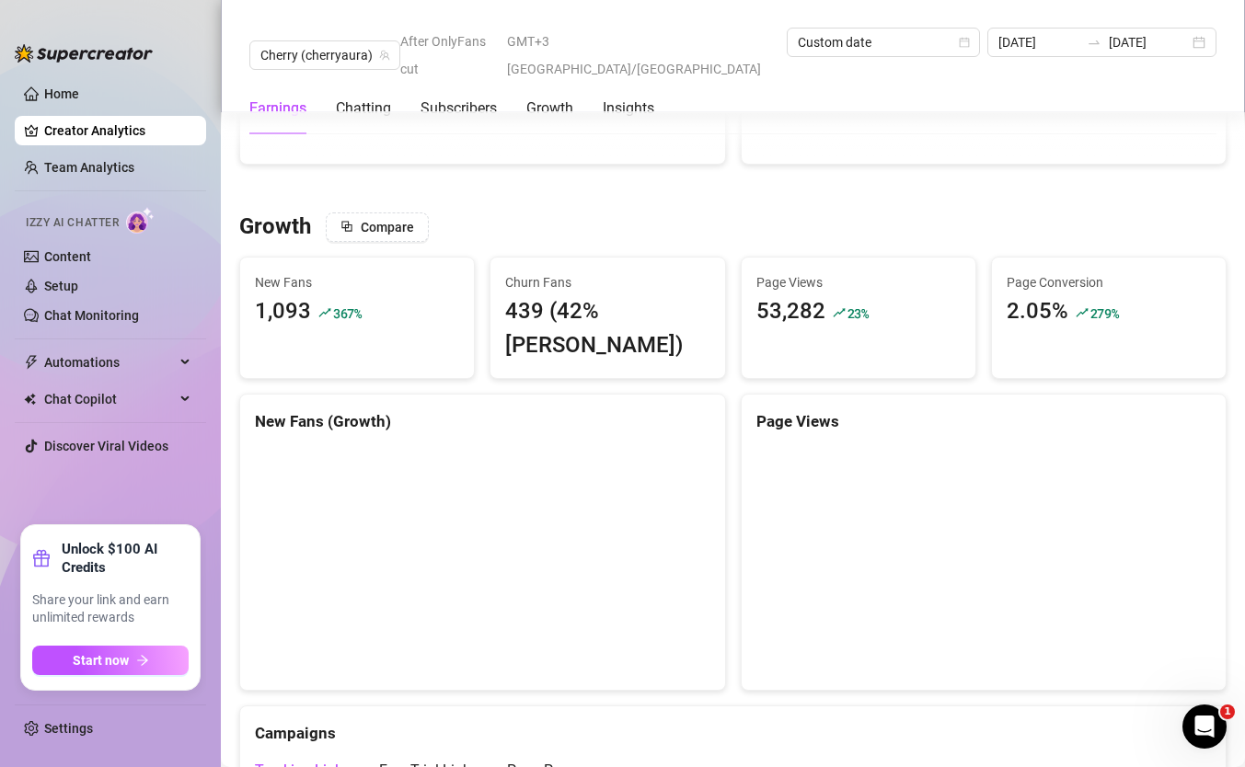
click at [1039, 294] on div "2.05%" at bounding box center [1038, 311] width 62 height 35
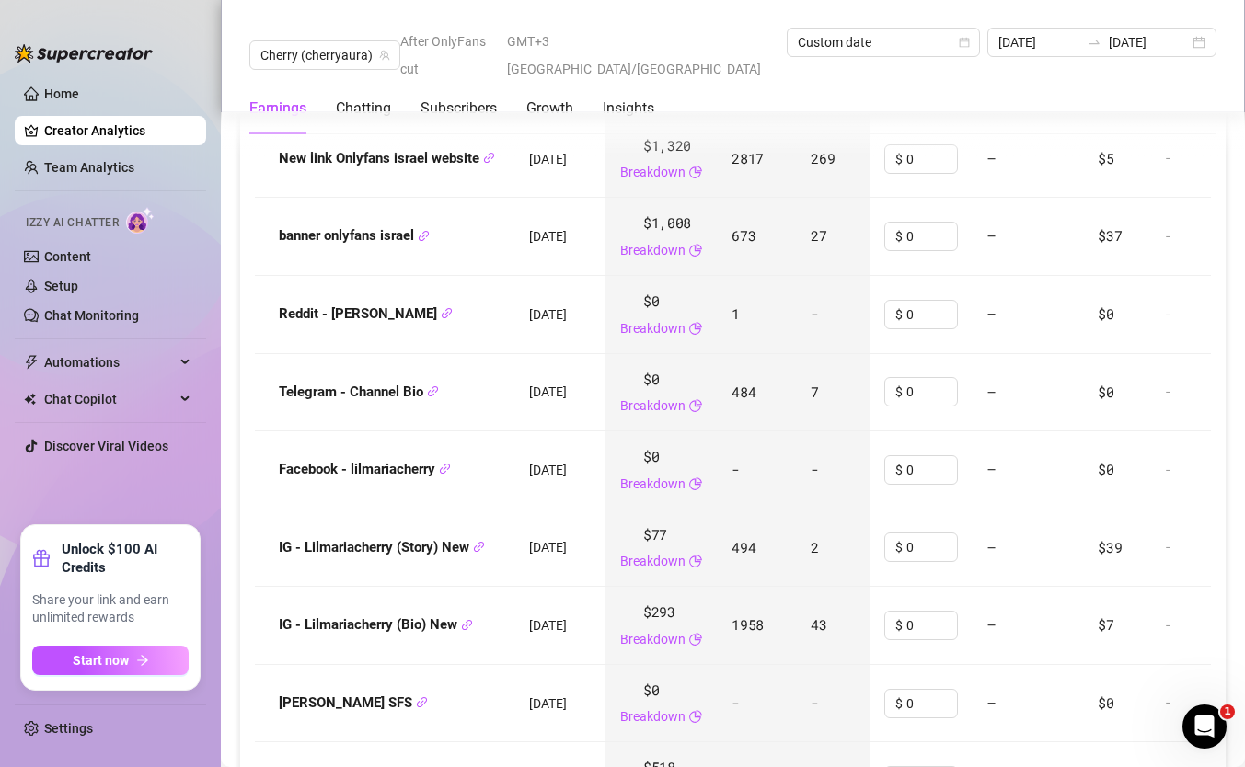
scroll to position [2681, 0]
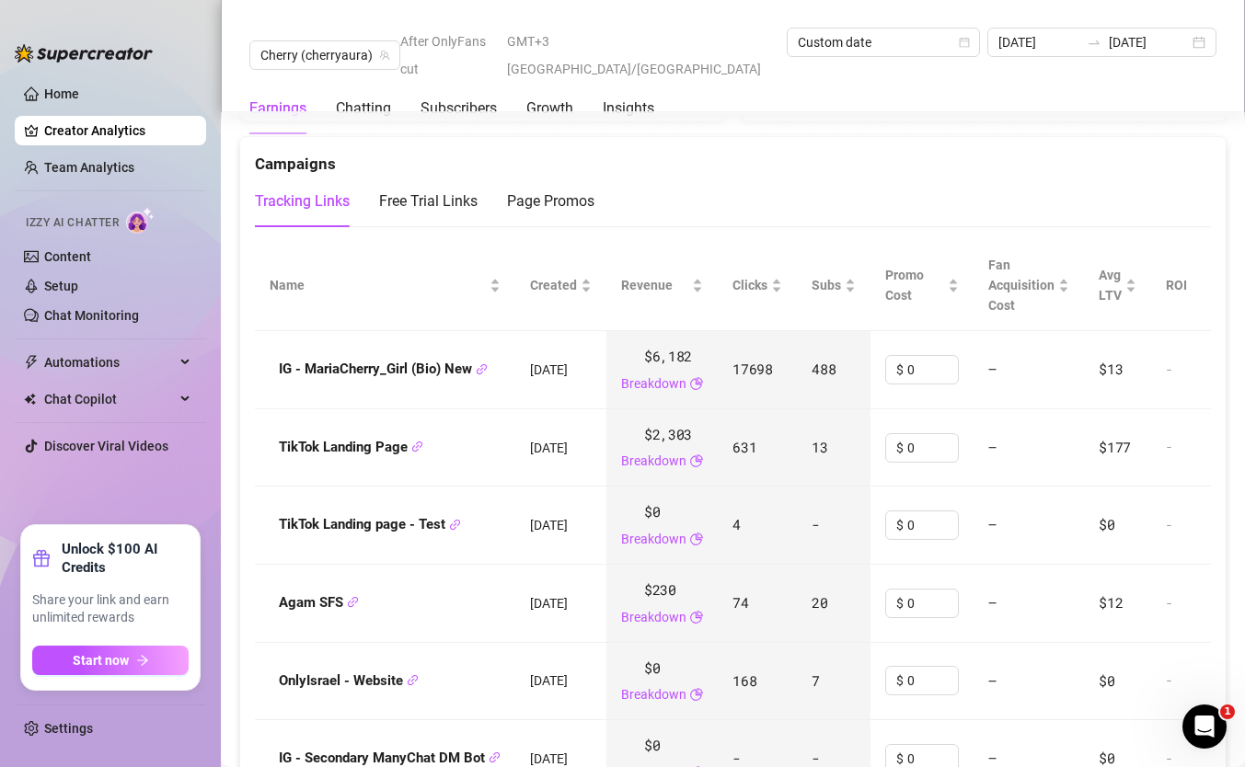
scroll to position [2298, 0]
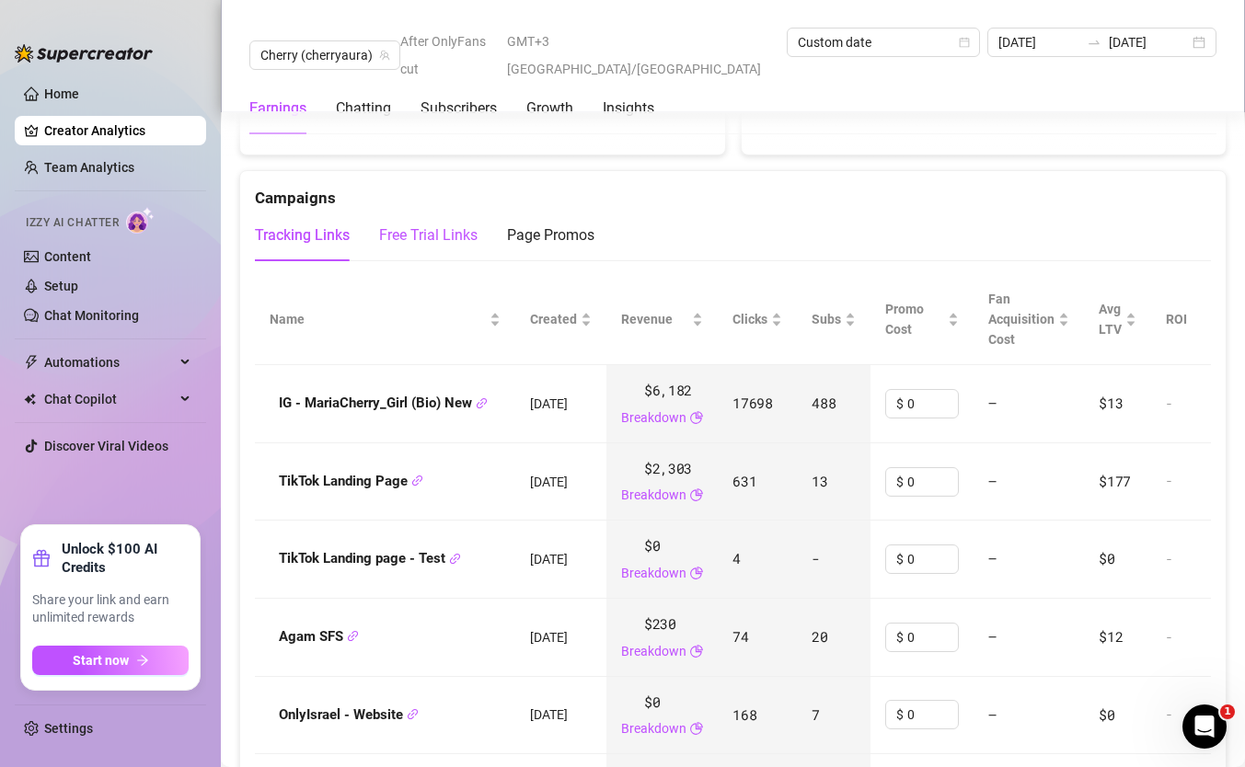
click at [456, 225] on div "Free Trial Links" at bounding box center [428, 236] width 98 height 22
